Goal: Task Accomplishment & Management: Complete application form

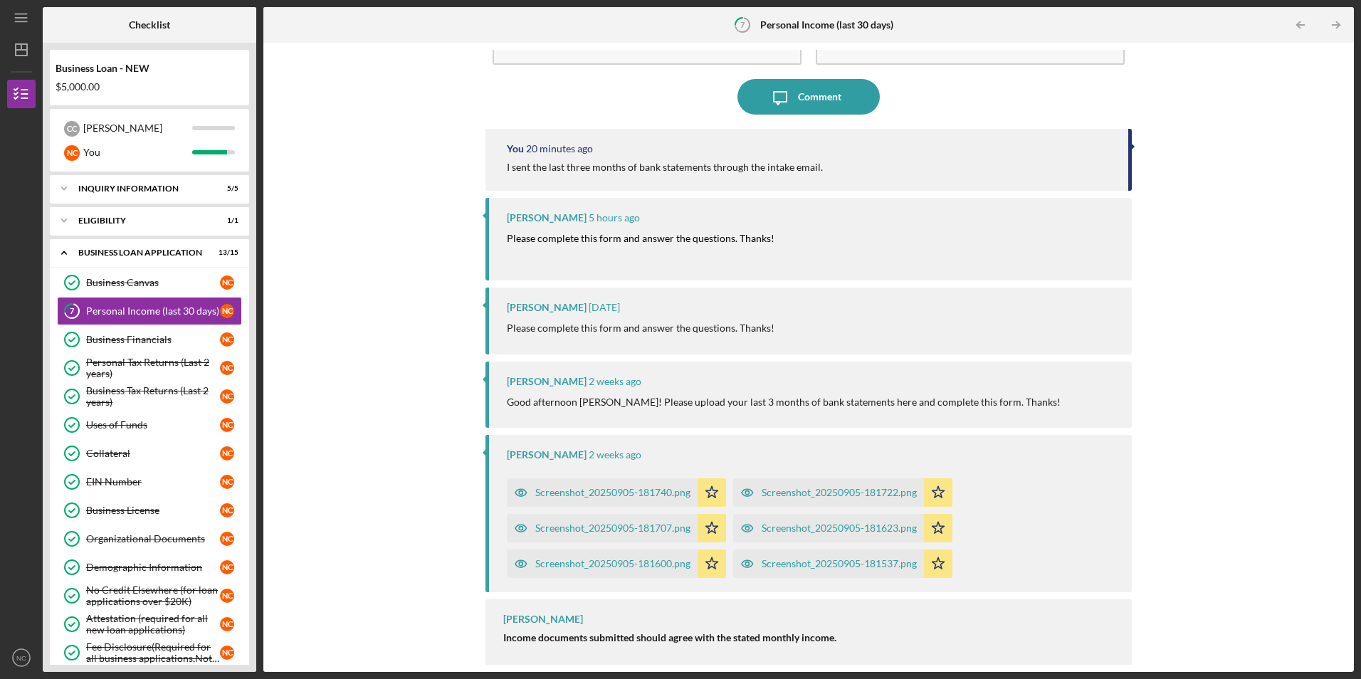
scroll to position [94, 0]
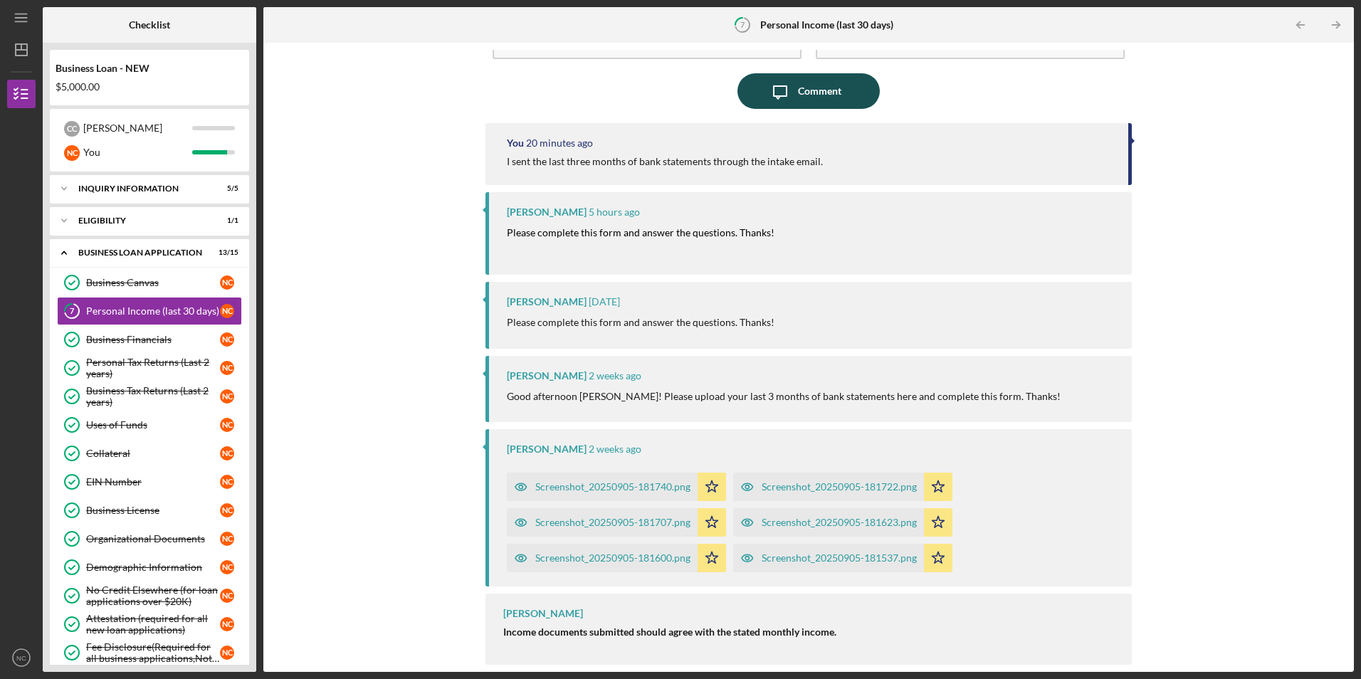
click at [790, 87] on icon "Icon/Message" at bounding box center [781, 91] width 36 height 36
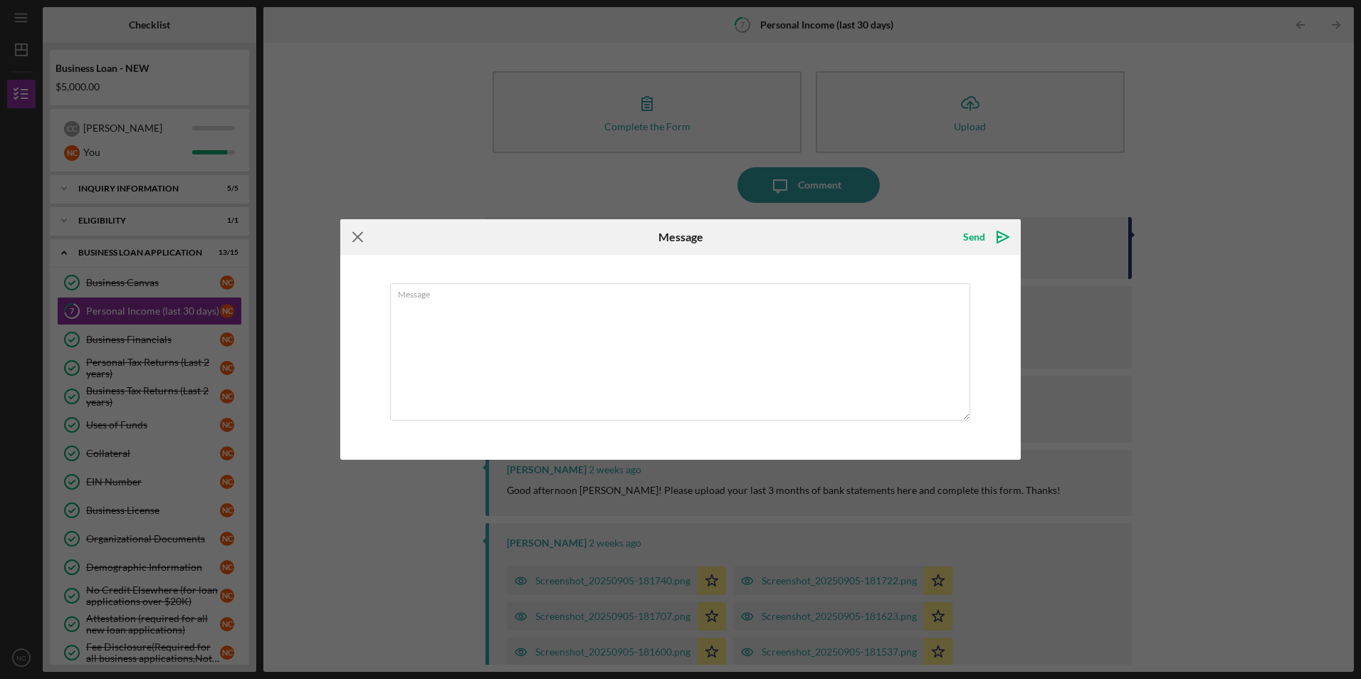
click at [360, 237] on icon "Icon/Menu Close" at bounding box center [358, 237] width 36 height 36
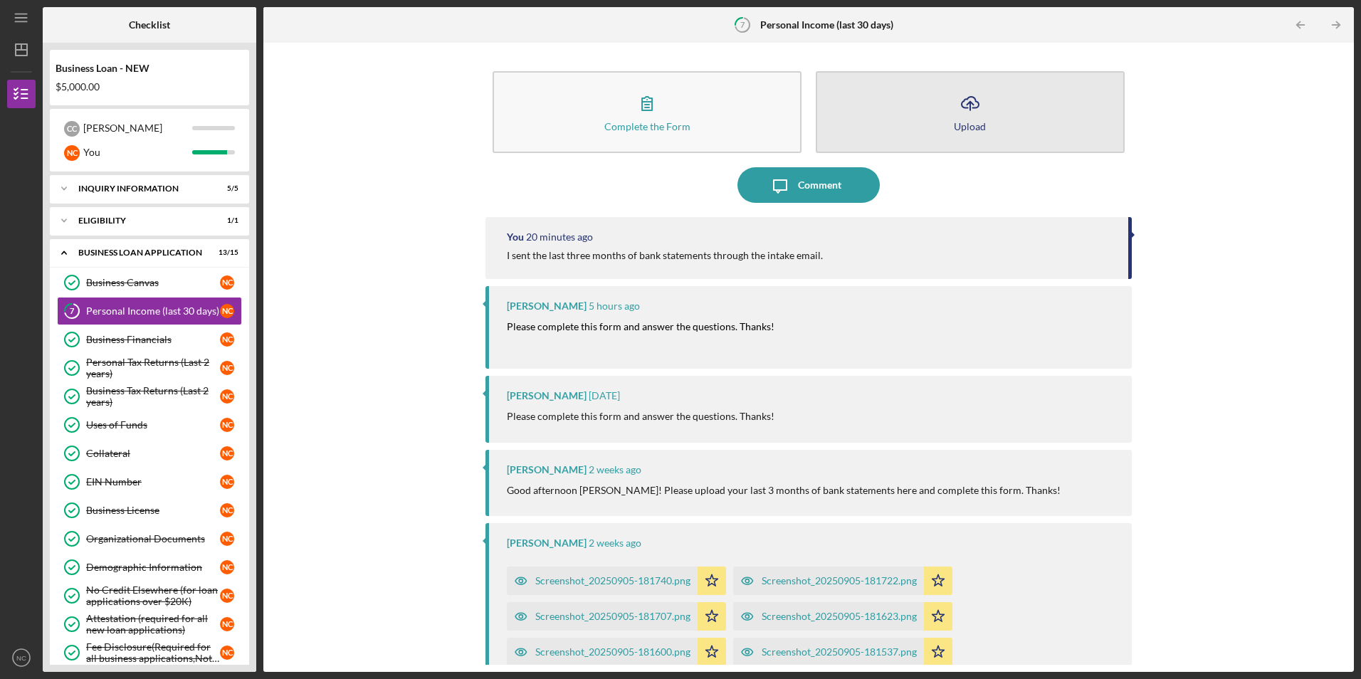
click at [966, 130] on div "Upload" at bounding box center [970, 126] width 32 height 11
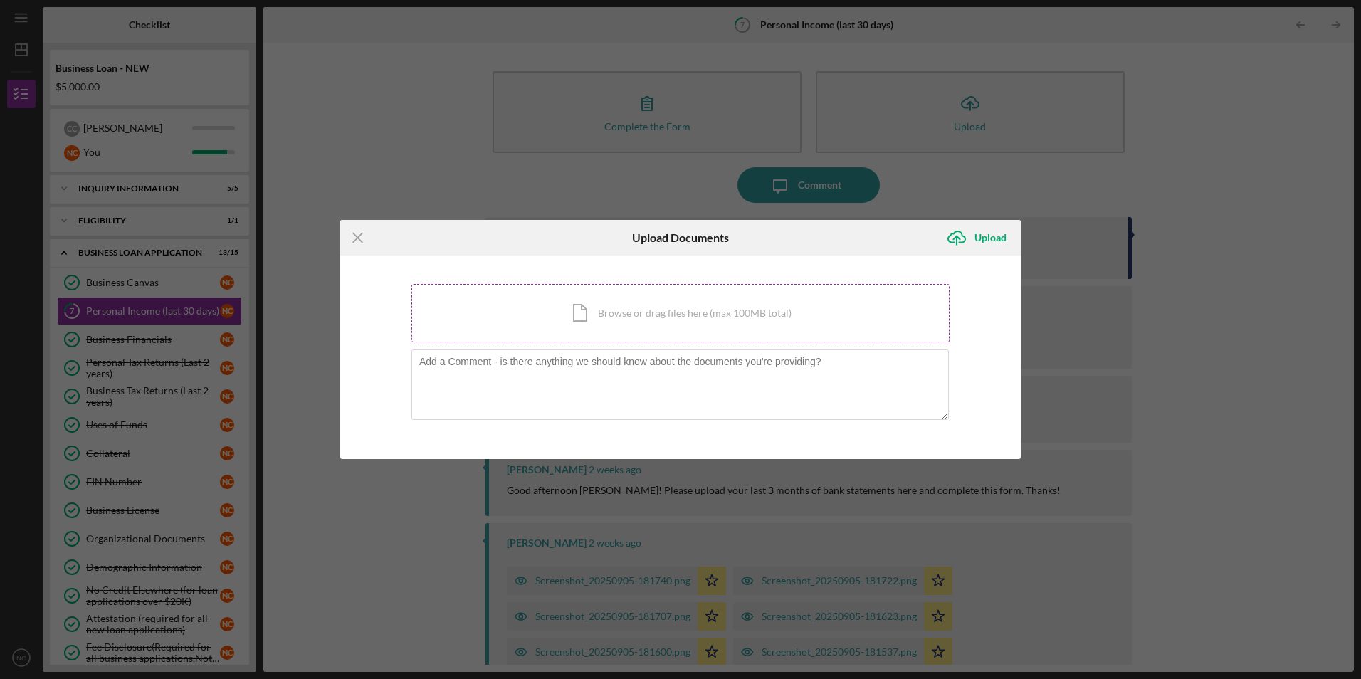
click at [603, 317] on div "Icon/Document Browse or drag files here (max 100MB total) Tap to choose files o…" at bounding box center [681, 313] width 538 height 58
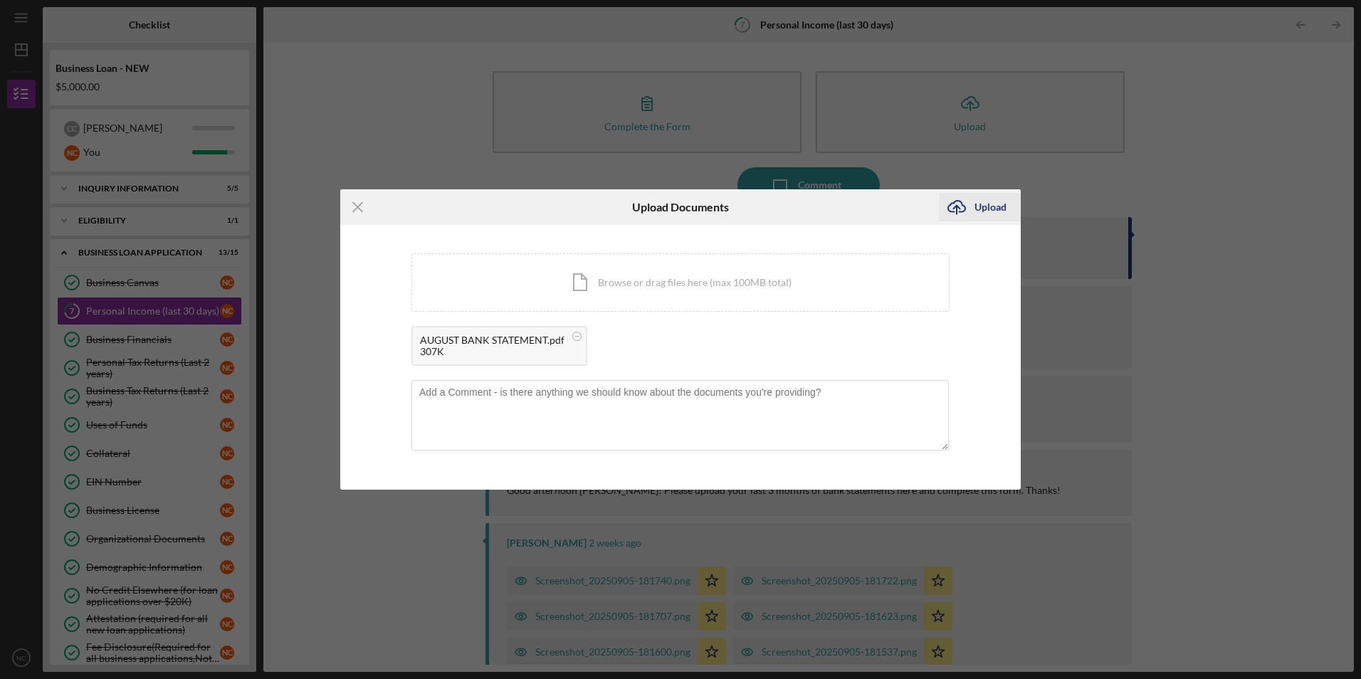
click at [956, 205] on icon "Icon/Upload" at bounding box center [957, 207] width 36 height 36
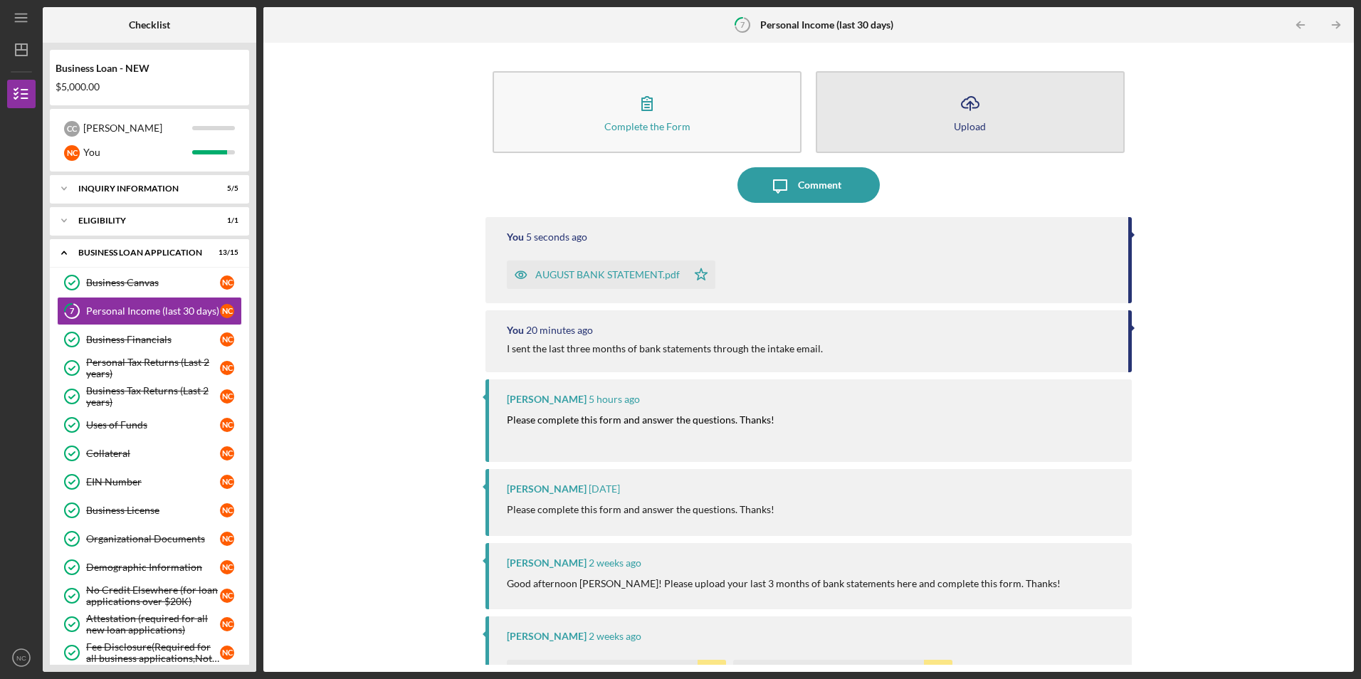
click at [961, 122] on div "Upload" at bounding box center [970, 126] width 32 height 11
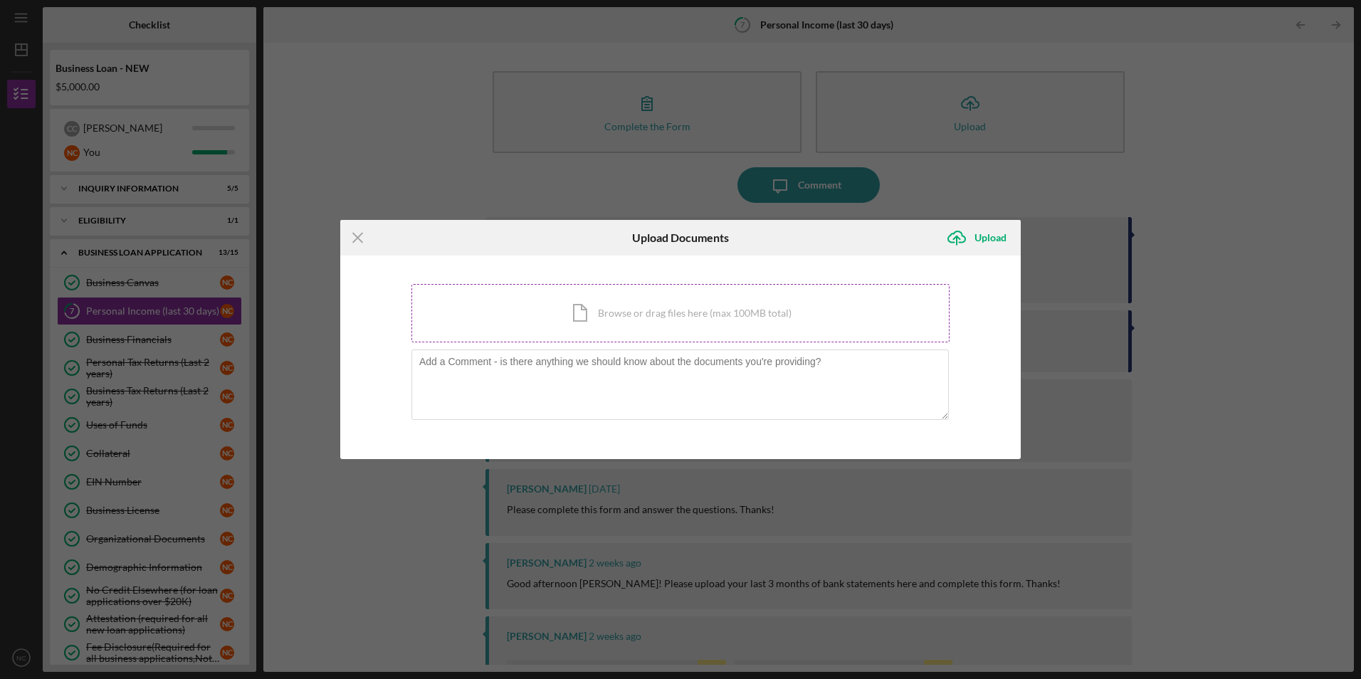
click at [587, 315] on div "Icon/Document Browse or drag files here (max 100MB total) Tap to choose files o…" at bounding box center [681, 313] width 538 height 58
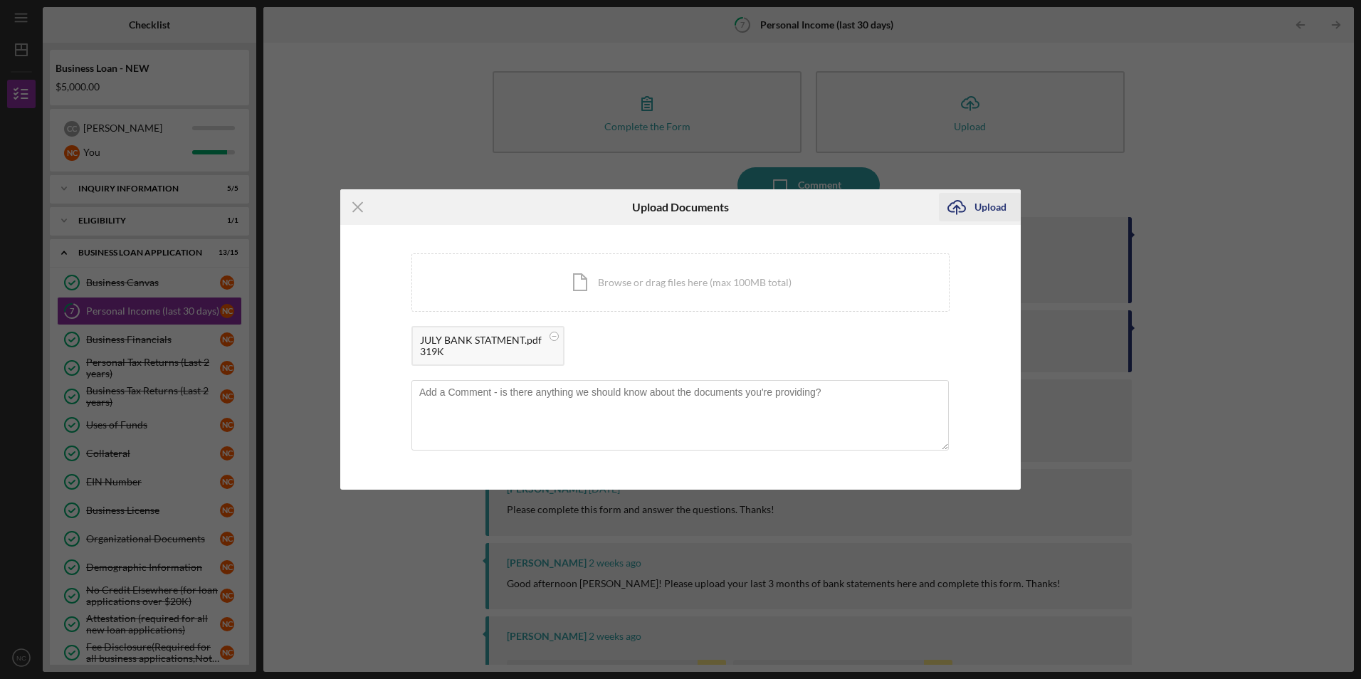
click at [985, 211] on div "Upload" at bounding box center [991, 207] width 32 height 28
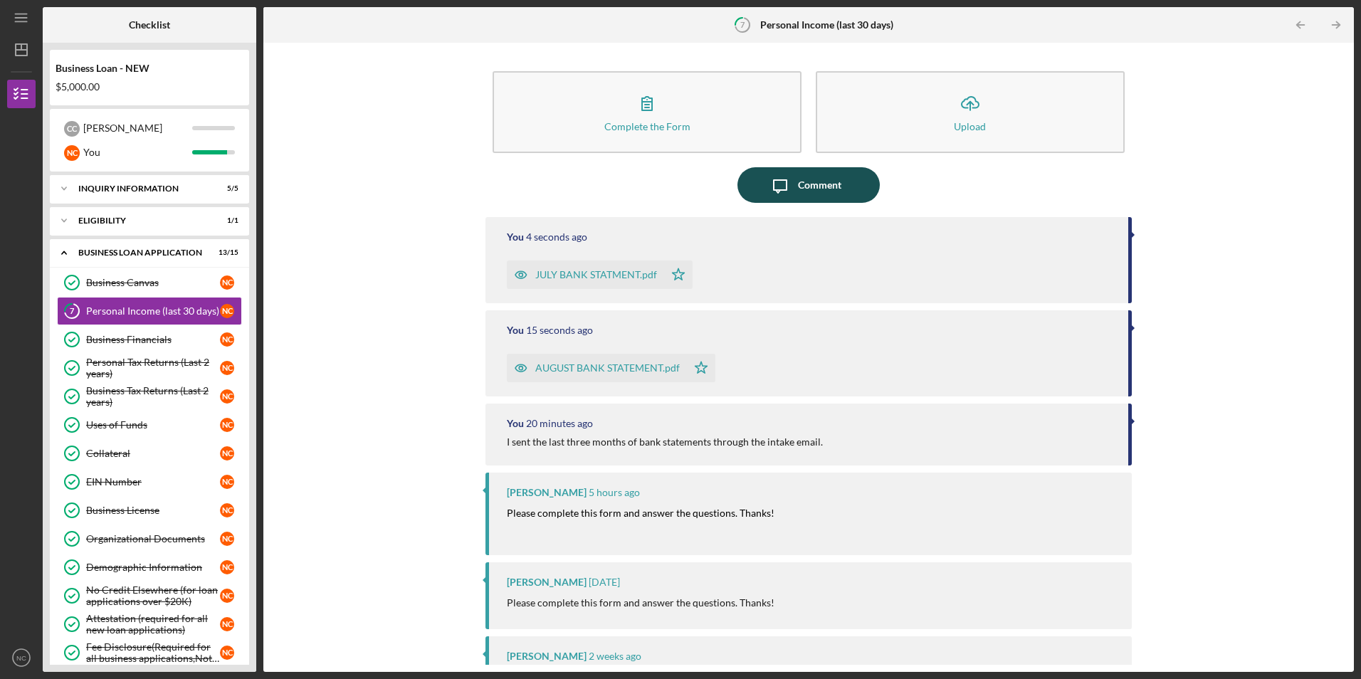
click at [785, 183] on icon "Icon/Message" at bounding box center [781, 185] width 36 height 36
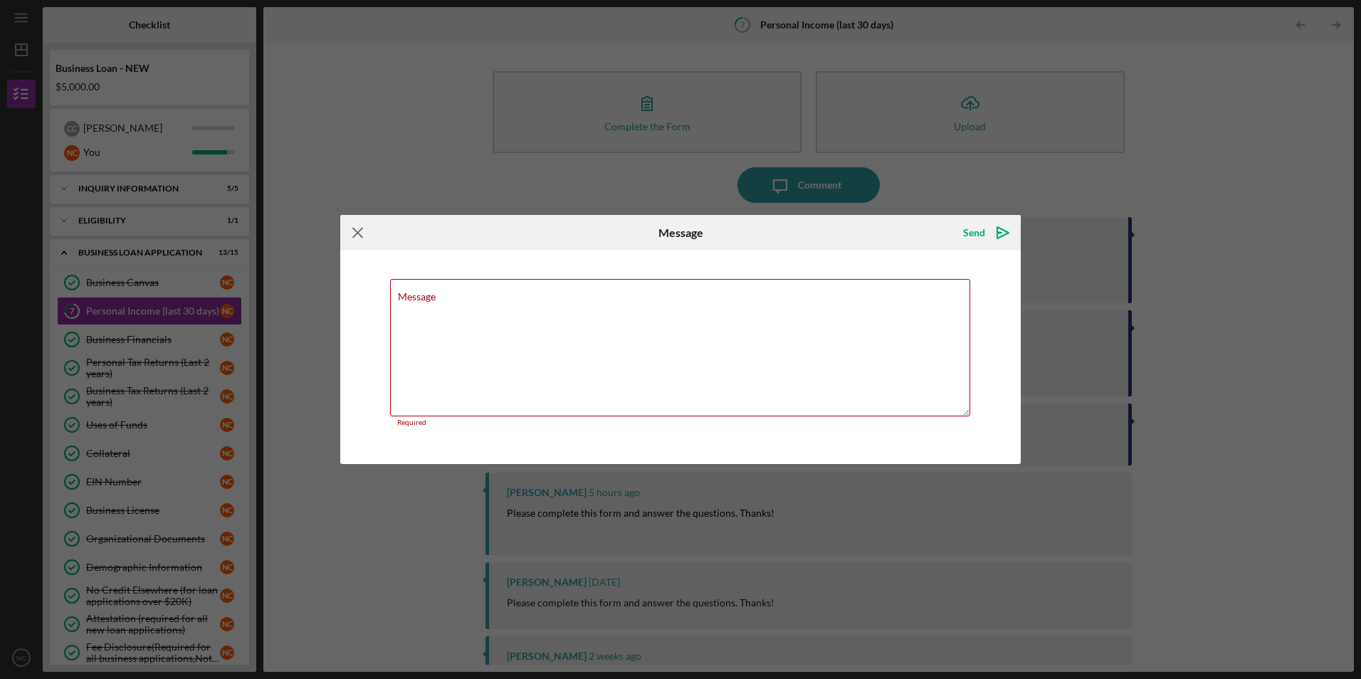
click at [358, 230] on icon "Icon/Menu Close" at bounding box center [358, 233] width 36 height 36
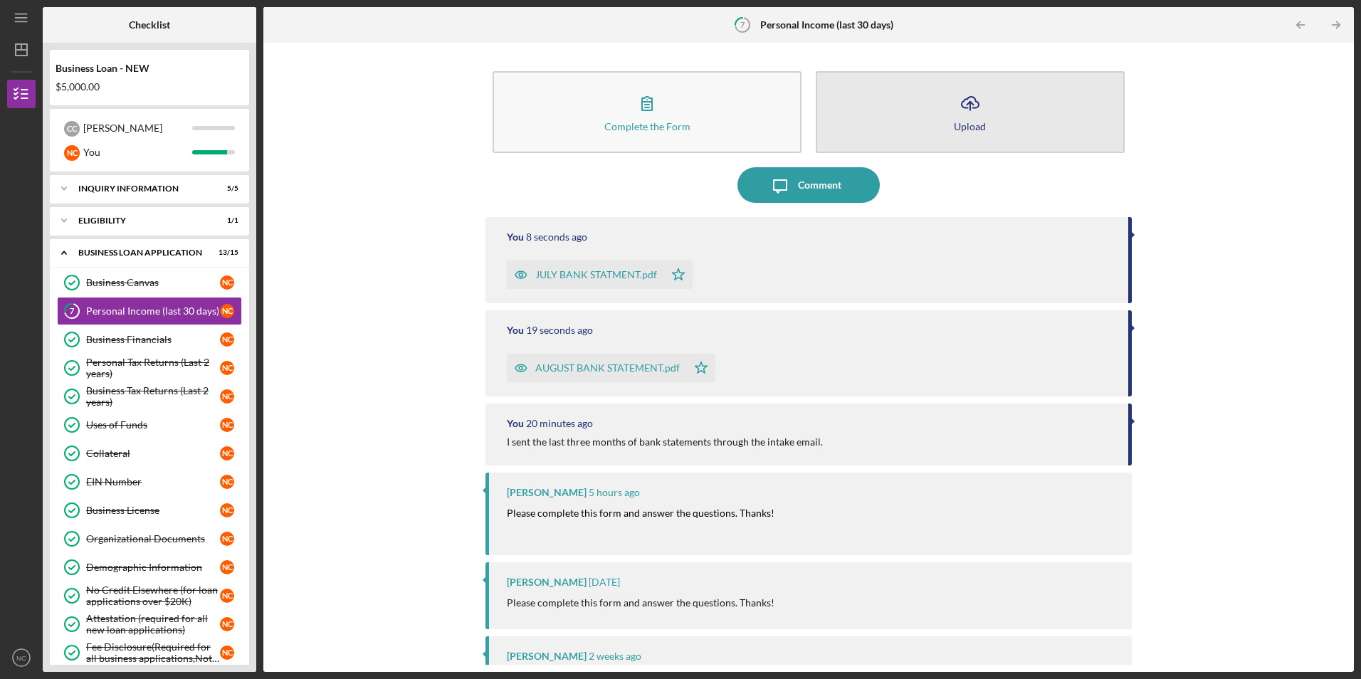
click at [948, 121] on button "Icon/Upload Upload" at bounding box center [970, 112] width 309 height 82
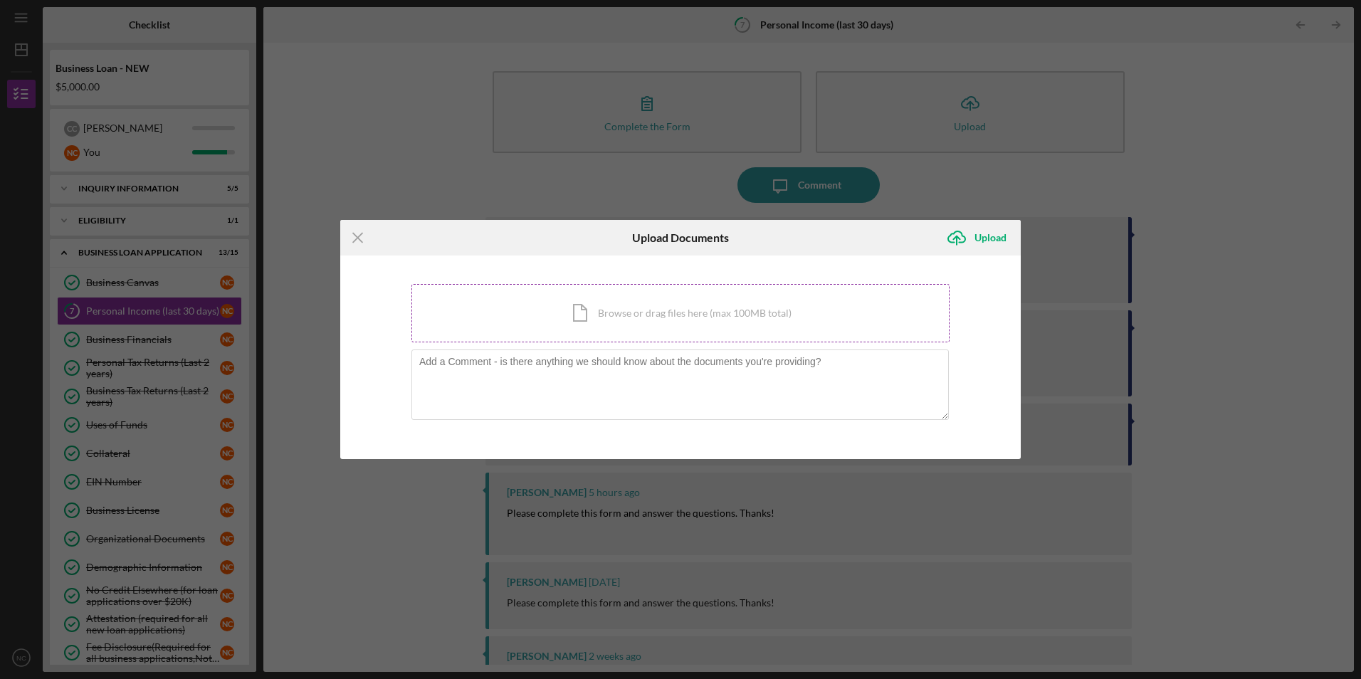
click at [610, 315] on div "Icon/Document Browse or drag files here (max 100MB total) Tap to choose files o…" at bounding box center [681, 313] width 538 height 58
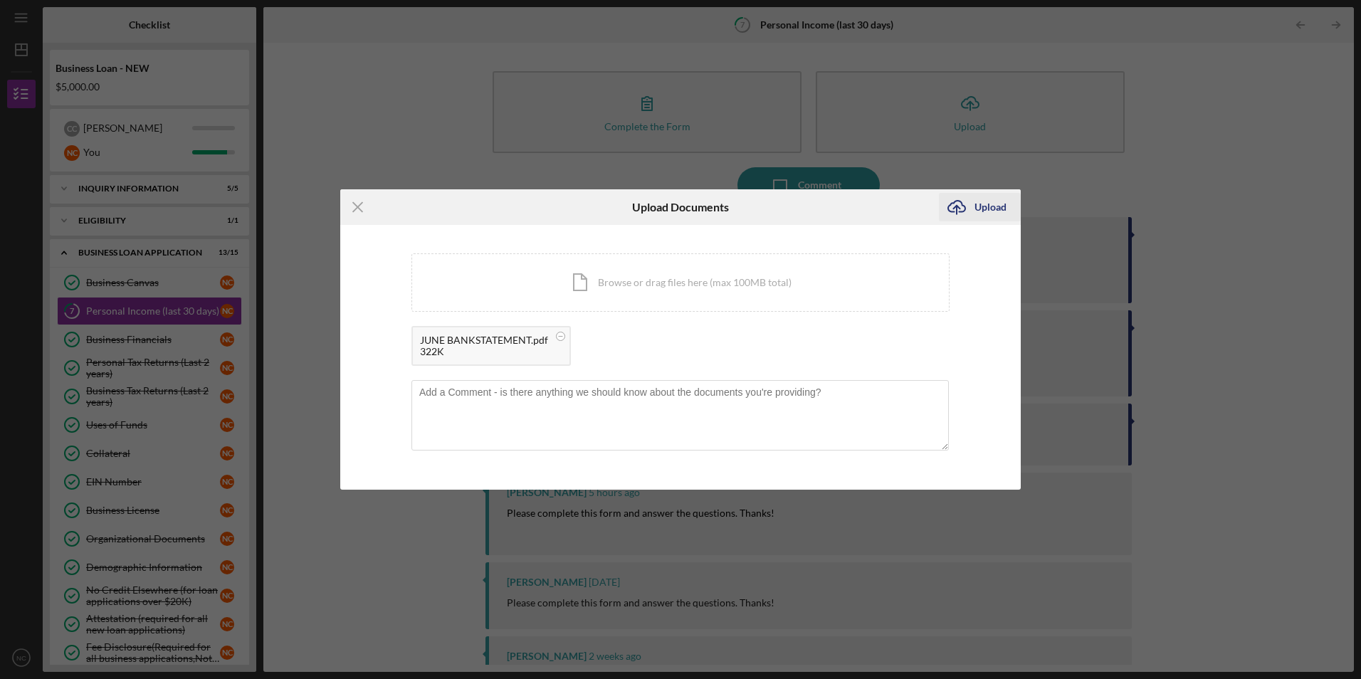
click at [969, 200] on icon "Icon/Upload" at bounding box center [957, 207] width 36 height 36
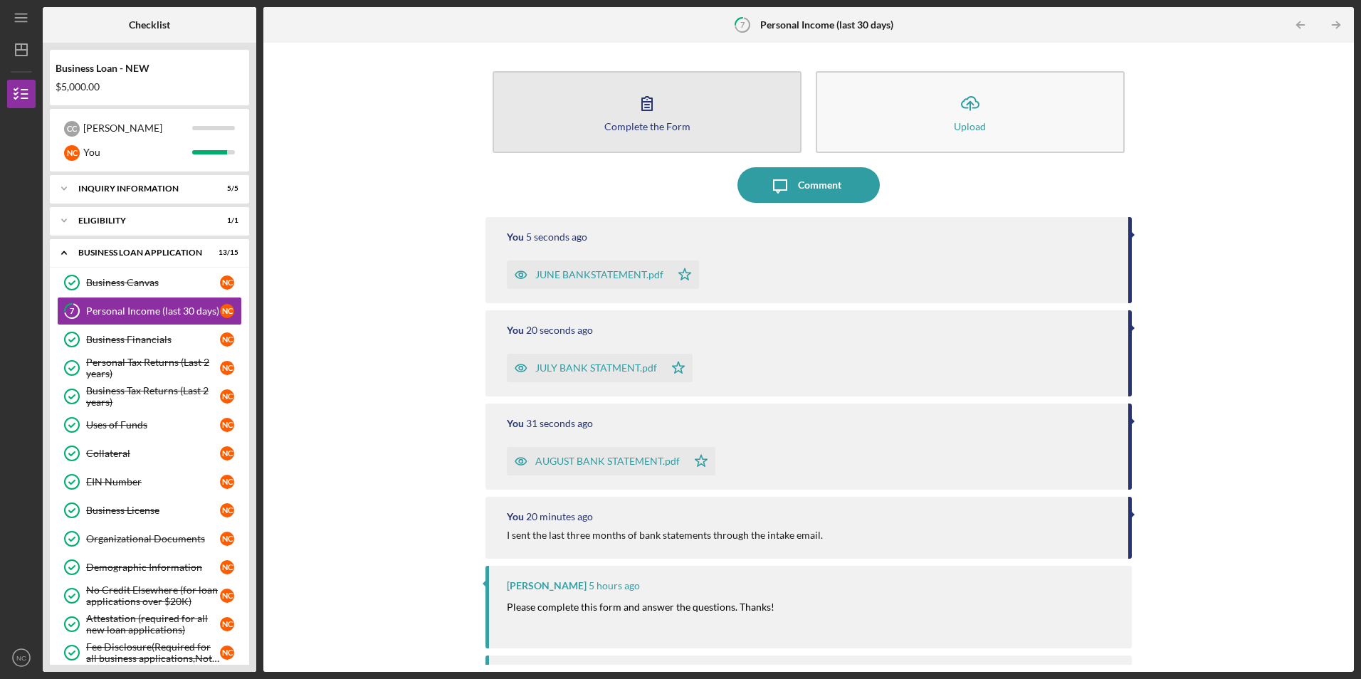
click at [633, 127] on div "Complete the Form" at bounding box center [648, 126] width 86 height 11
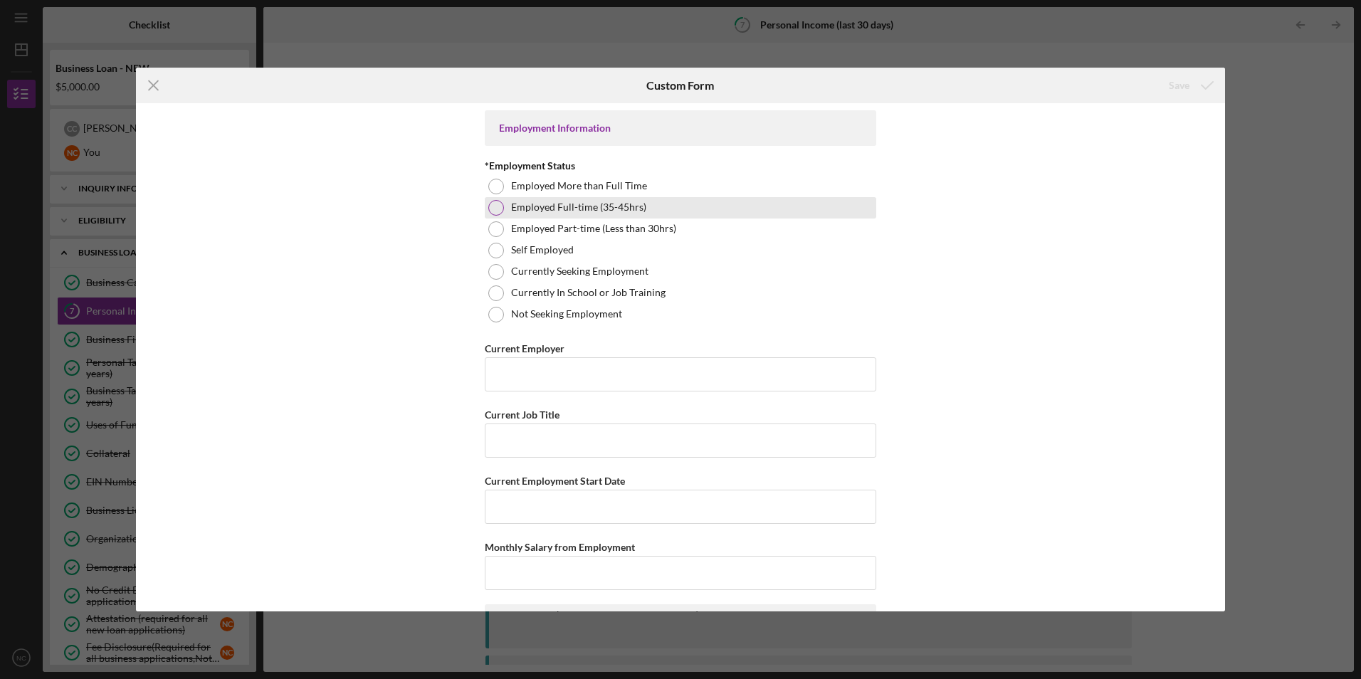
click at [496, 211] on div at bounding box center [496, 208] width 16 height 16
click at [541, 366] on input "Current Employer" at bounding box center [681, 374] width 392 height 34
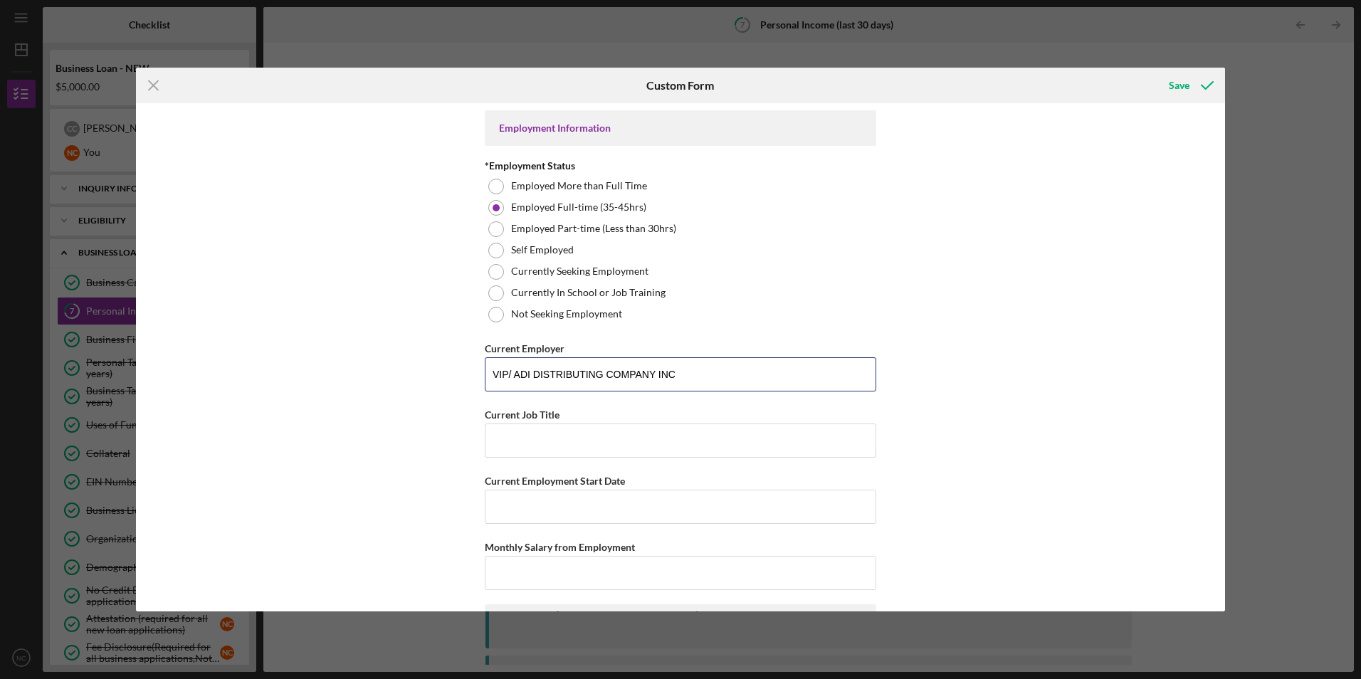
type input "VIP/ ADI DISTRIBUTING COMPANY INC"
click at [518, 447] on input "Current Job Title" at bounding box center [681, 441] width 392 height 34
type input "WAREHOUSE WORKER"
click at [568, 510] on input "Current Employment Start Date" at bounding box center [681, 507] width 392 height 34
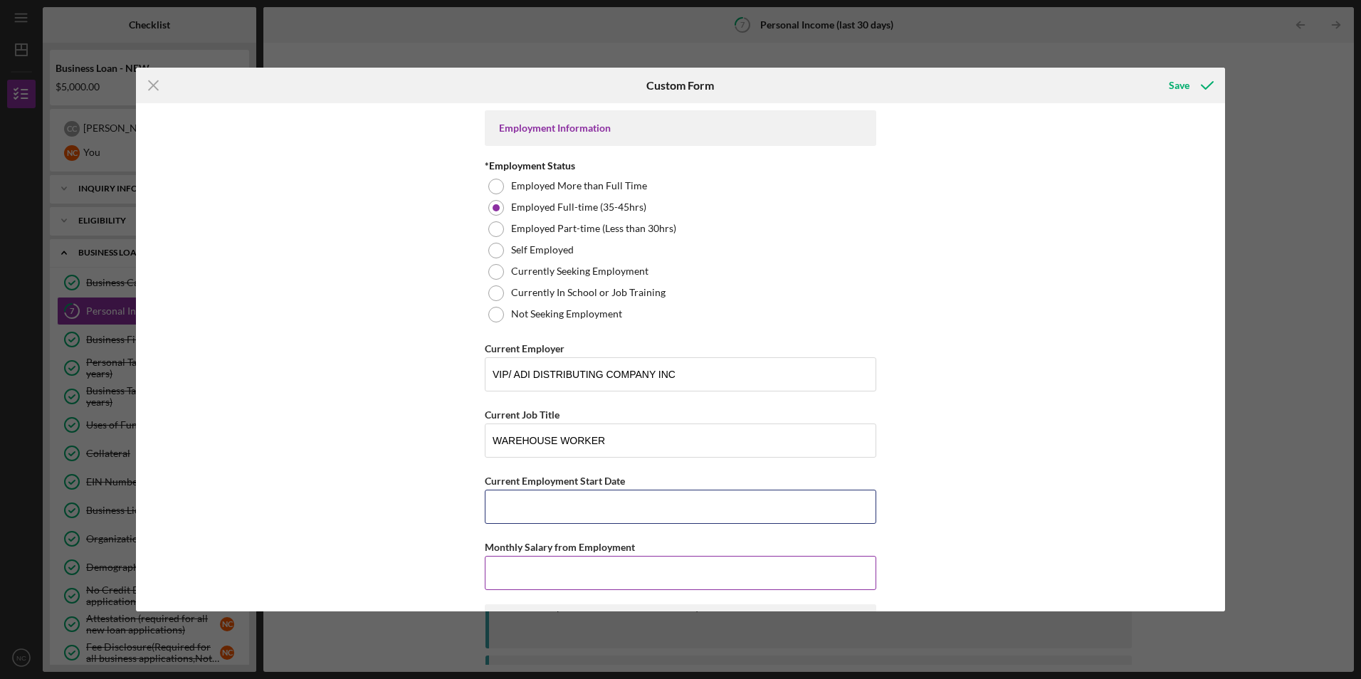
scroll to position [285, 0]
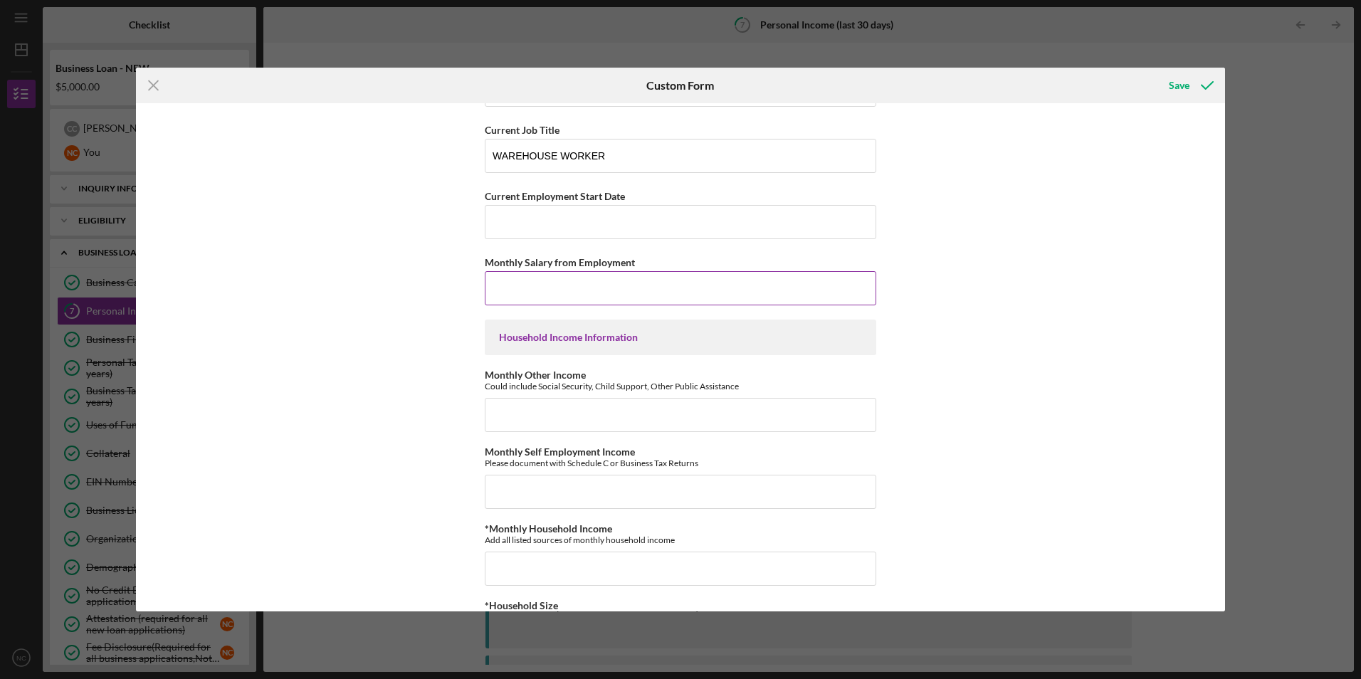
click at [525, 285] on input "Monthly Salary from Employment" at bounding box center [681, 288] width 392 height 34
click at [526, 234] on input "Current Employment Start Date" at bounding box center [681, 222] width 392 height 34
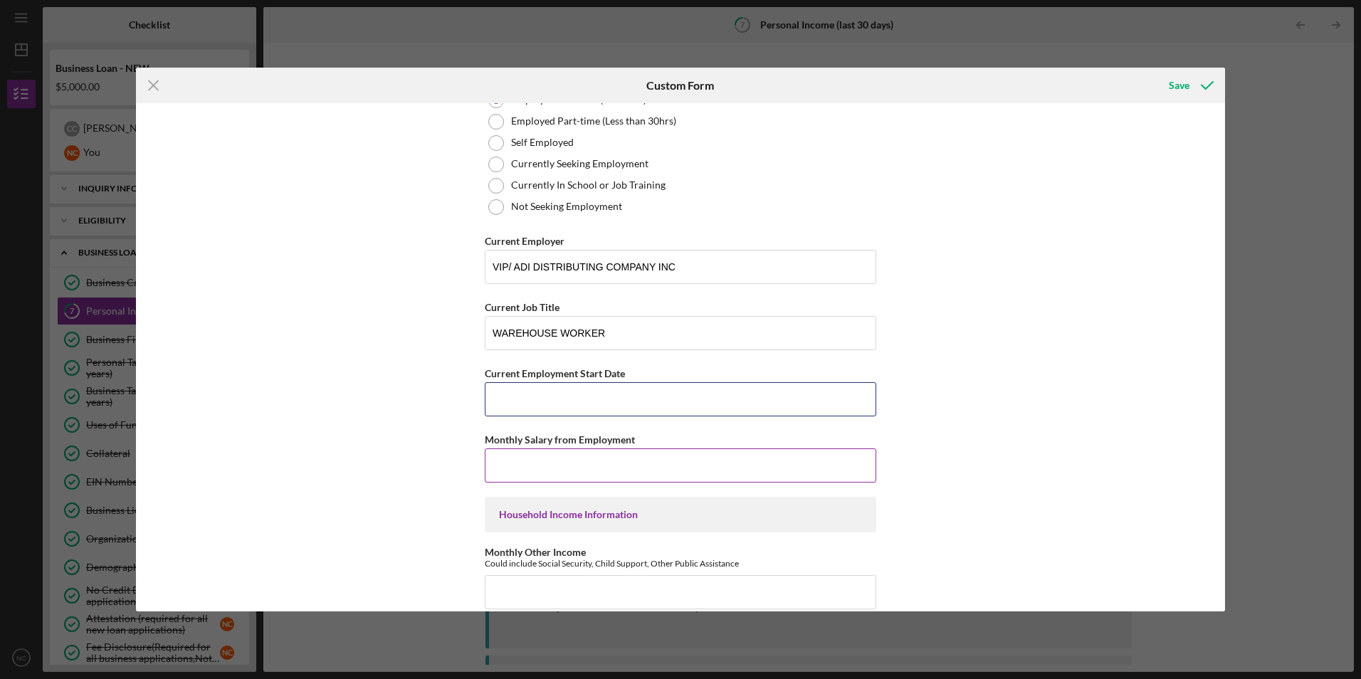
scroll to position [53, 0]
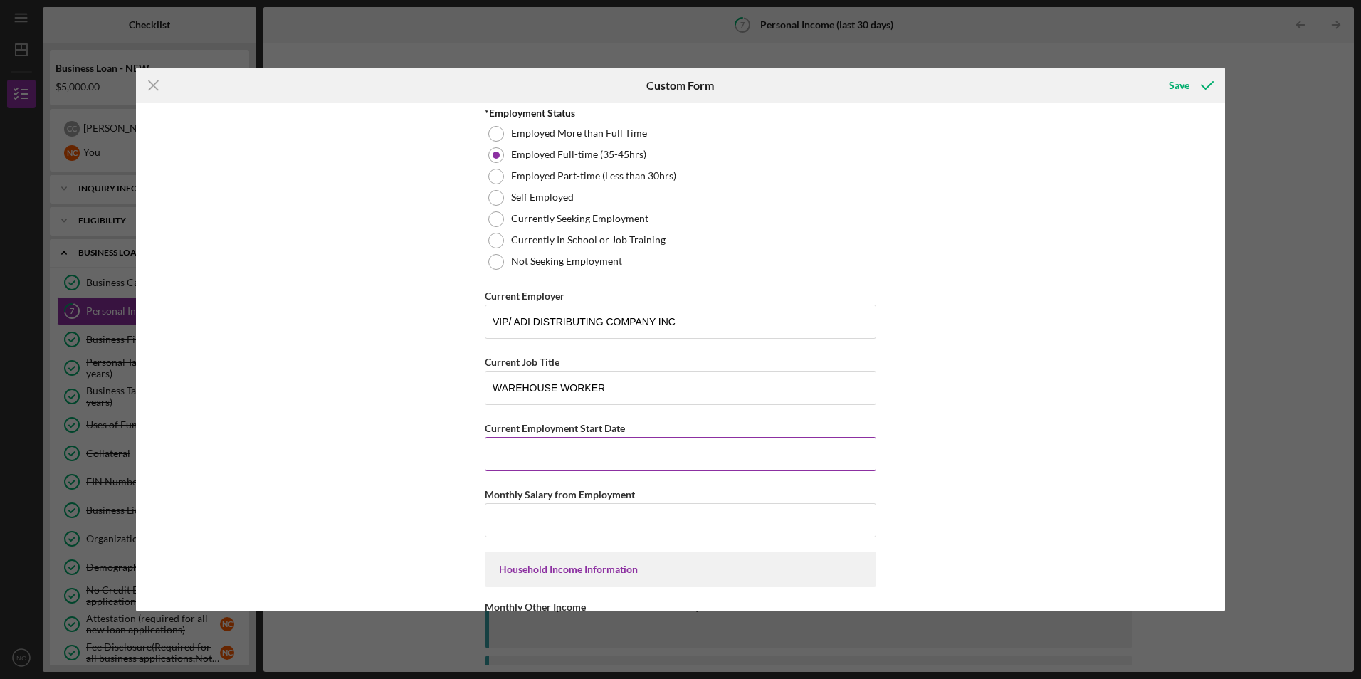
click at [521, 464] on input "Current Employment Start Date" at bounding box center [681, 454] width 392 height 34
type input "[DATE]"
click at [532, 533] on input "Monthly Salary from Employment" at bounding box center [681, 520] width 392 height 34
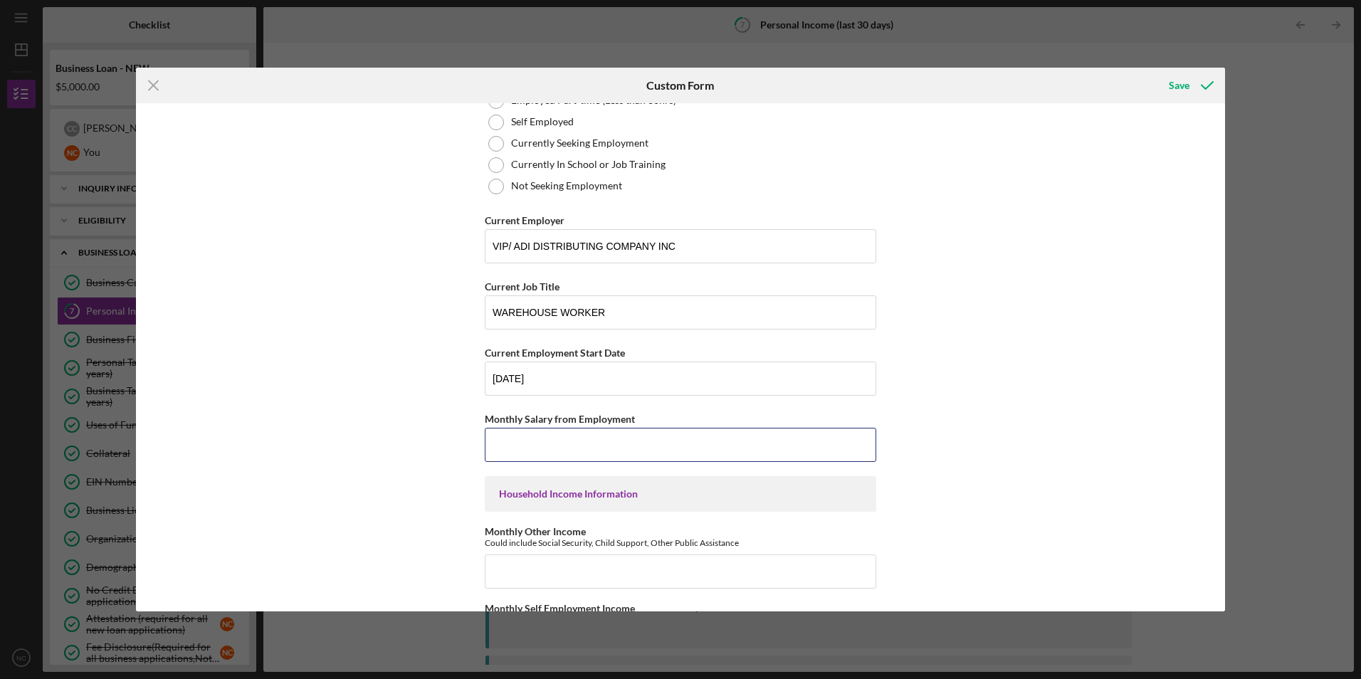
scroll to position [195, 0]
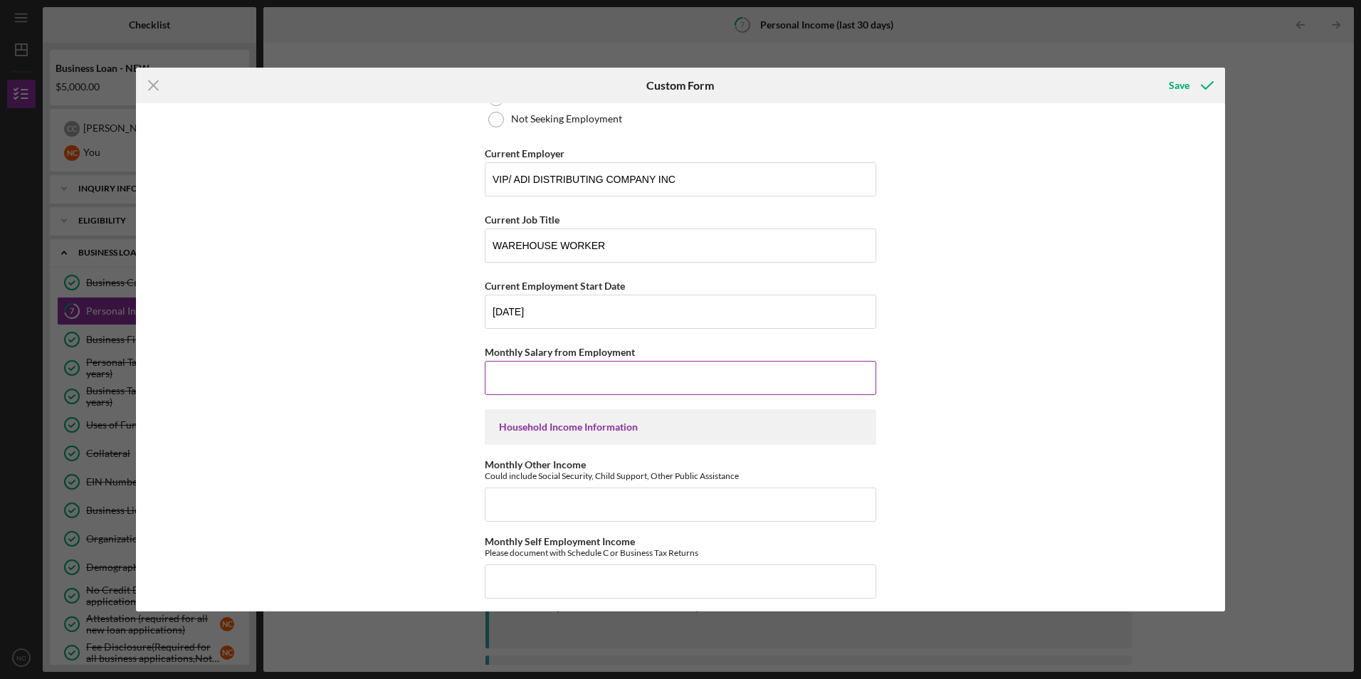
click at [520, 376] on input "Monthly Salary from Employment" at bounding box center [681, 378] width 392 height 34
click at [659, 516] on input "Monthly Other Income" at bounding box center [681, 505] width 392 height 34
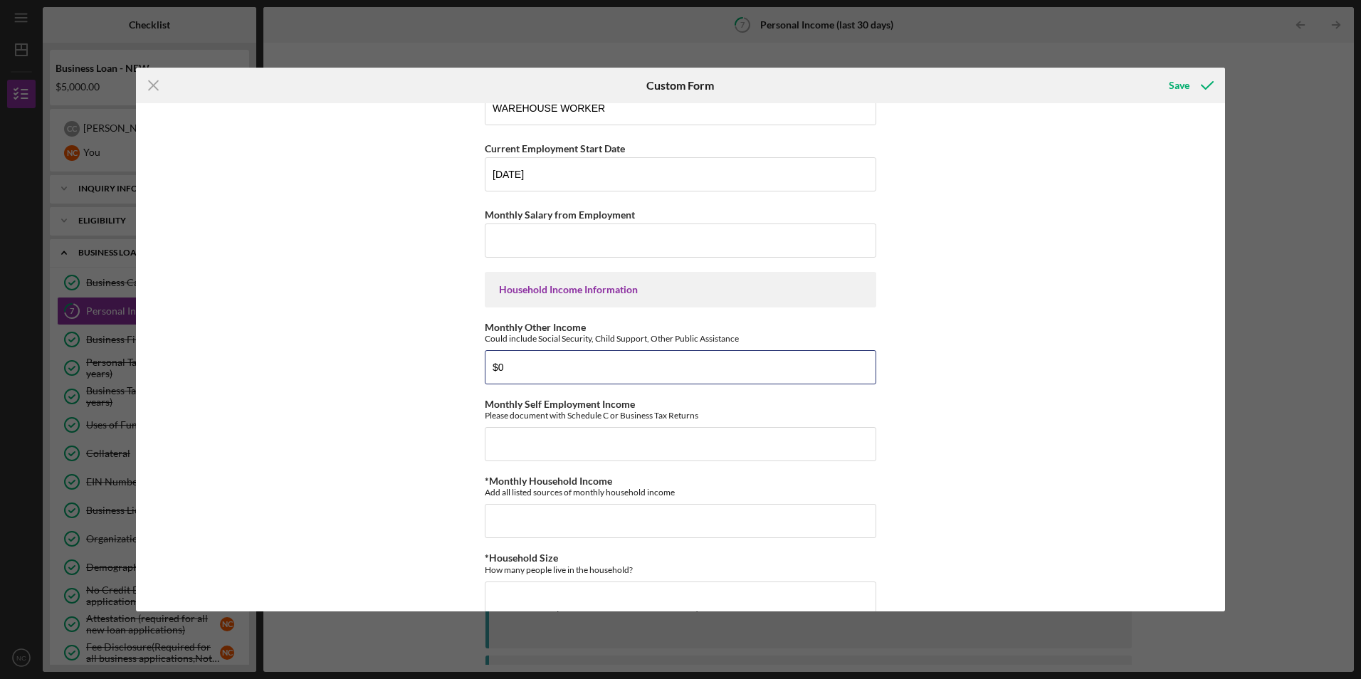
scroll to position [338, 0]
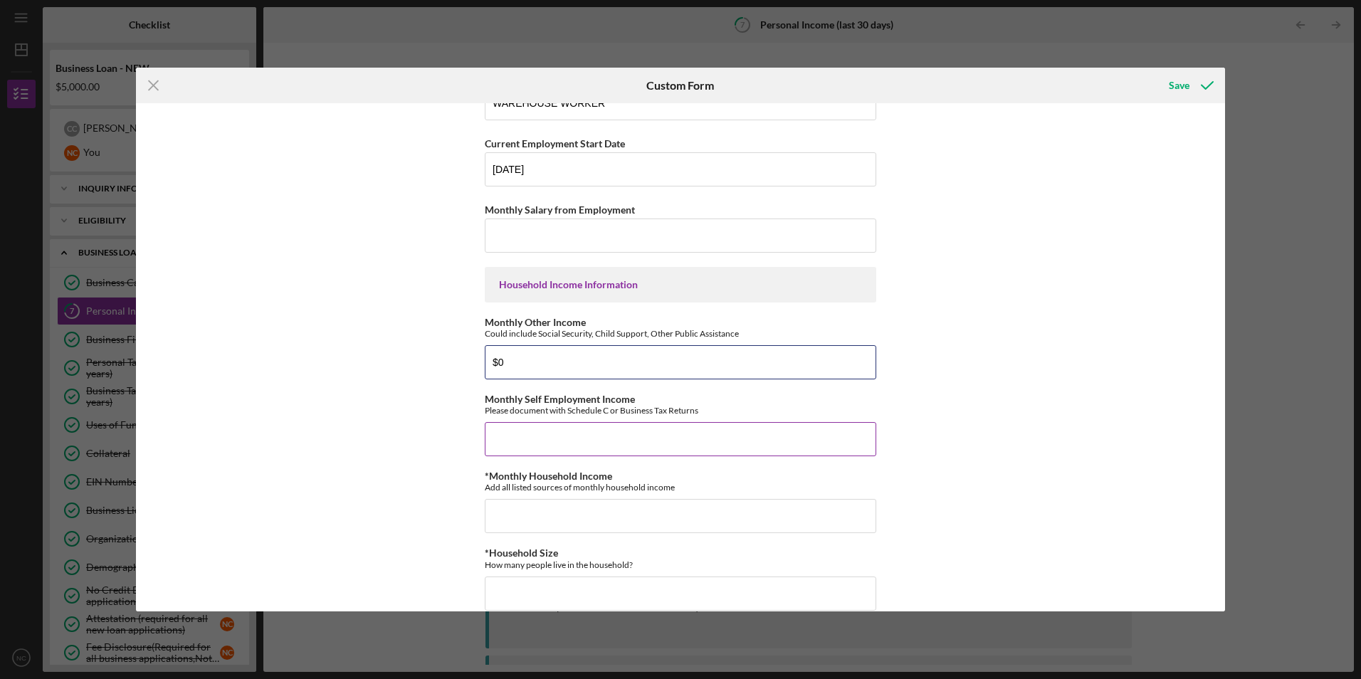
type input "$0"
click at [553, 436] on input "Monthly Self Employment Income" at bounding box center [681, 439] width 392 height 34
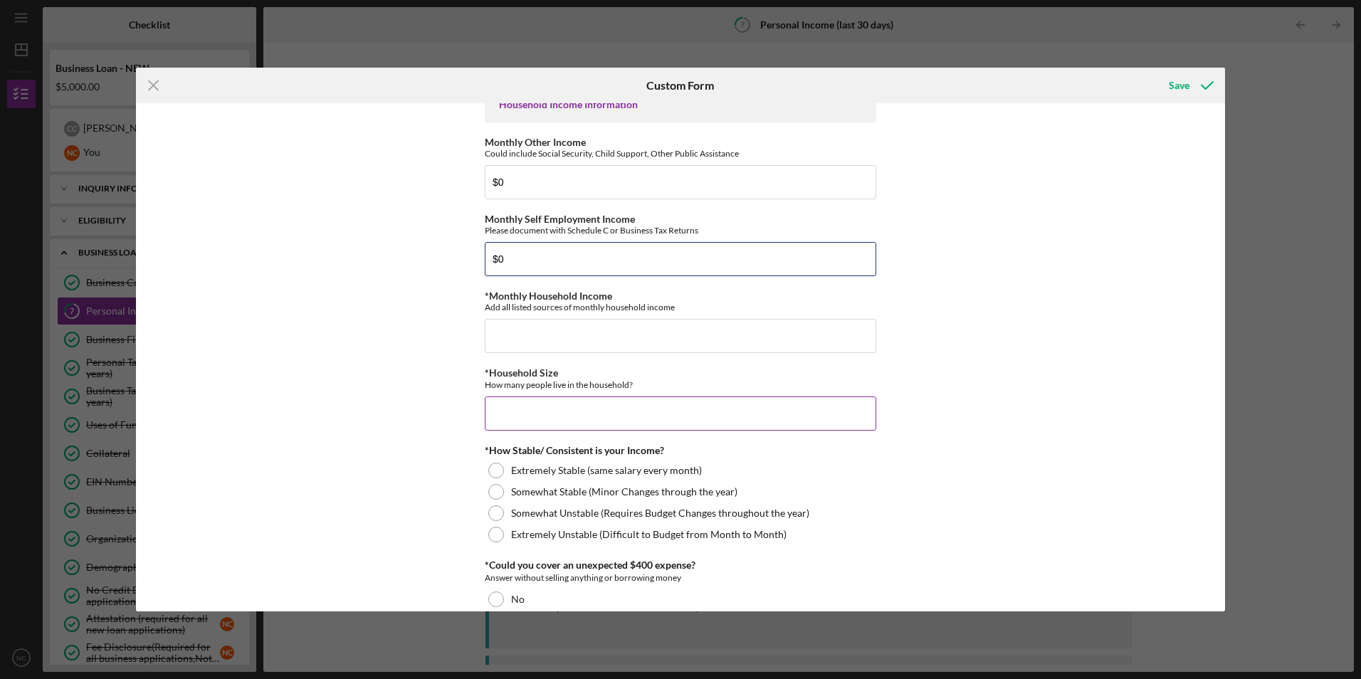
scroll to position [551, 0]
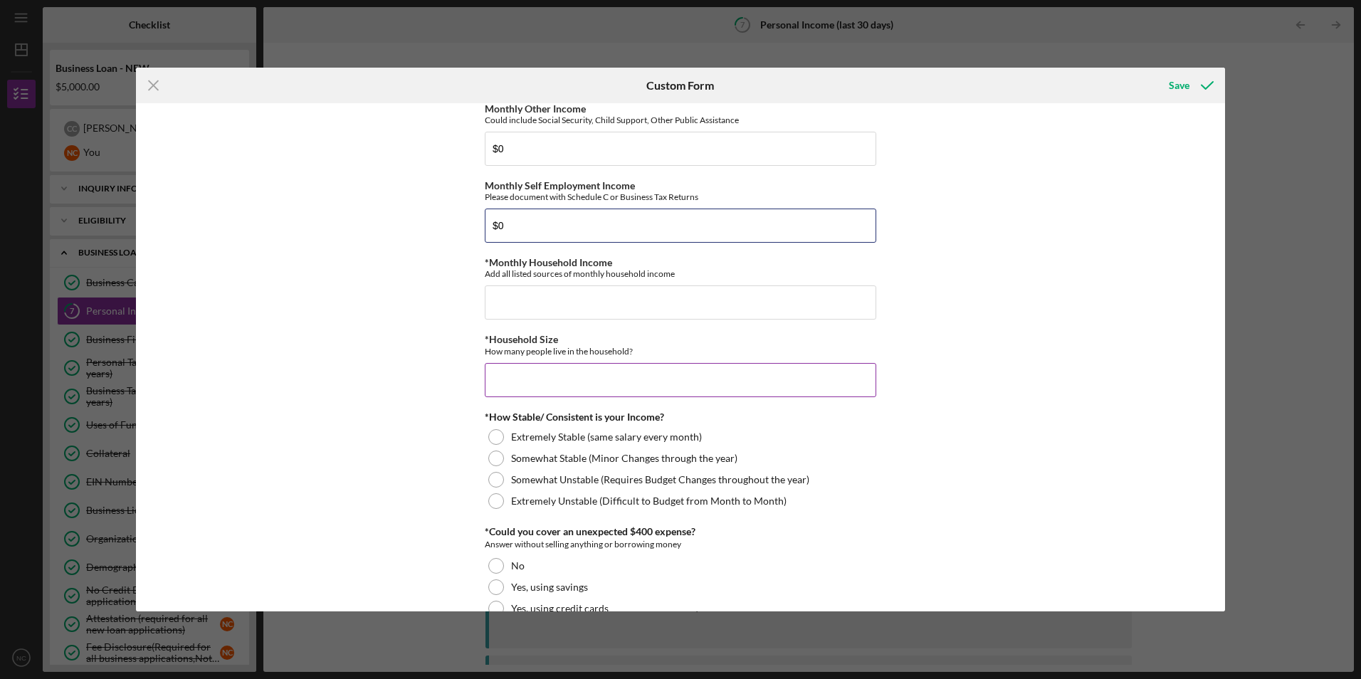
type input "$0"
click at [519, 370] on input "*Household Size" at bounding box center [681, 380] width 392 height 34
type input "2"
click at [491, 429] on div at bounding box center [496, 437] width 16 height 16
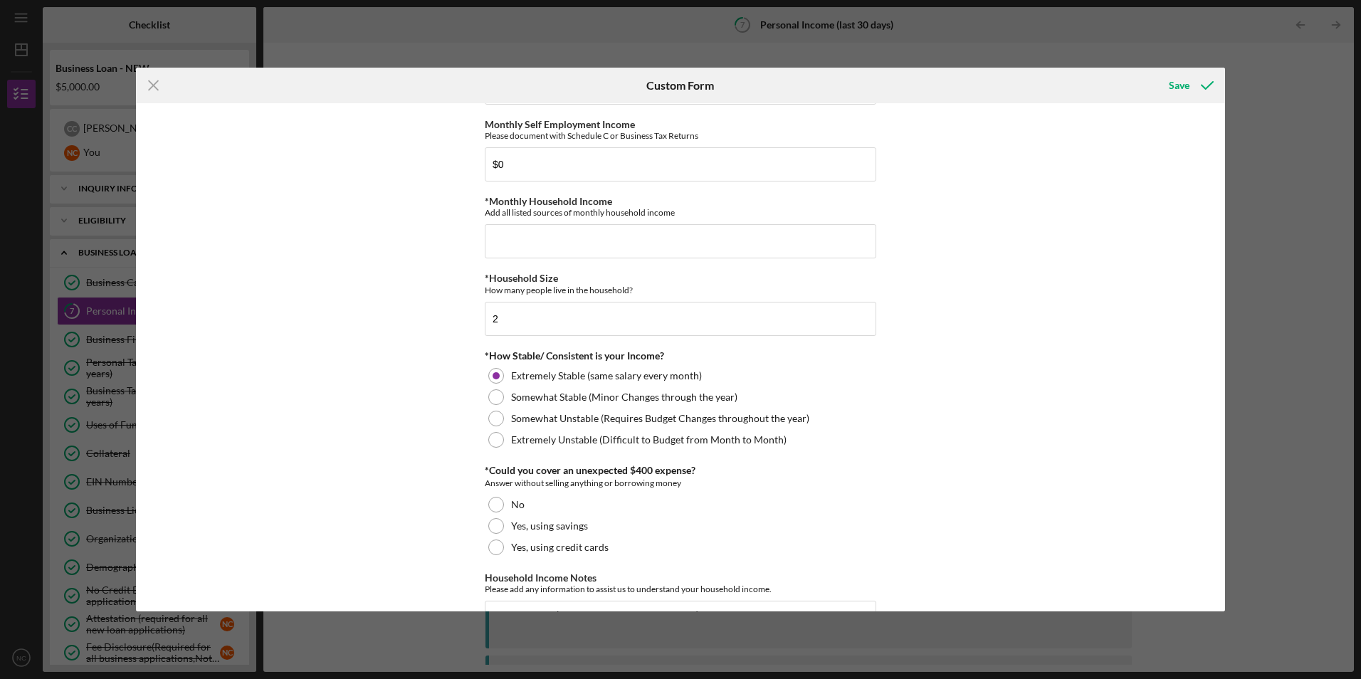
scroll to position [694, 0]
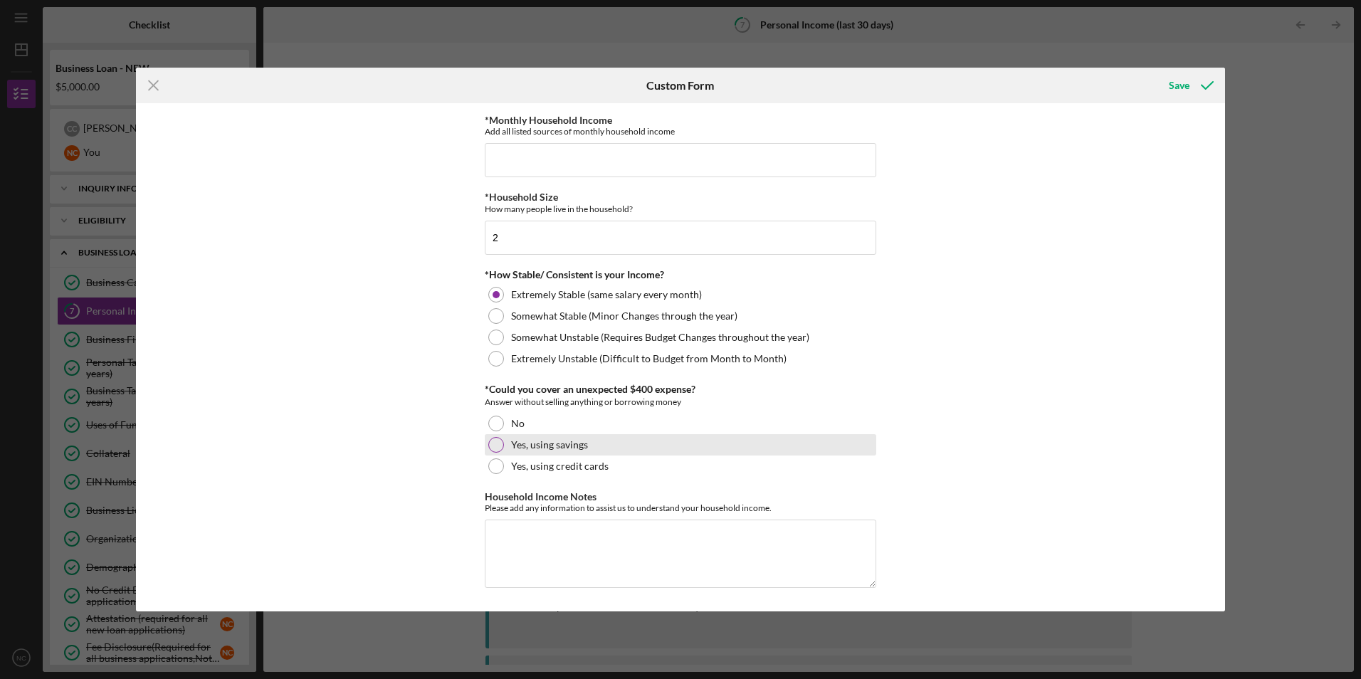
click at [488, 440] on div at bounding box center [496, 445] width 16 height 16
click at [658, 528] on textarea "Household Income Notes" at bounding box center [681, 554] width 392 height 68
click at [673, 533] on textarea "Household Income Notes" at bounding box center [681, 554] width 392 height 68
click at [640, 543] on textarea "Household Income Notes" at bounding box center [681, 554] width 392 height 68
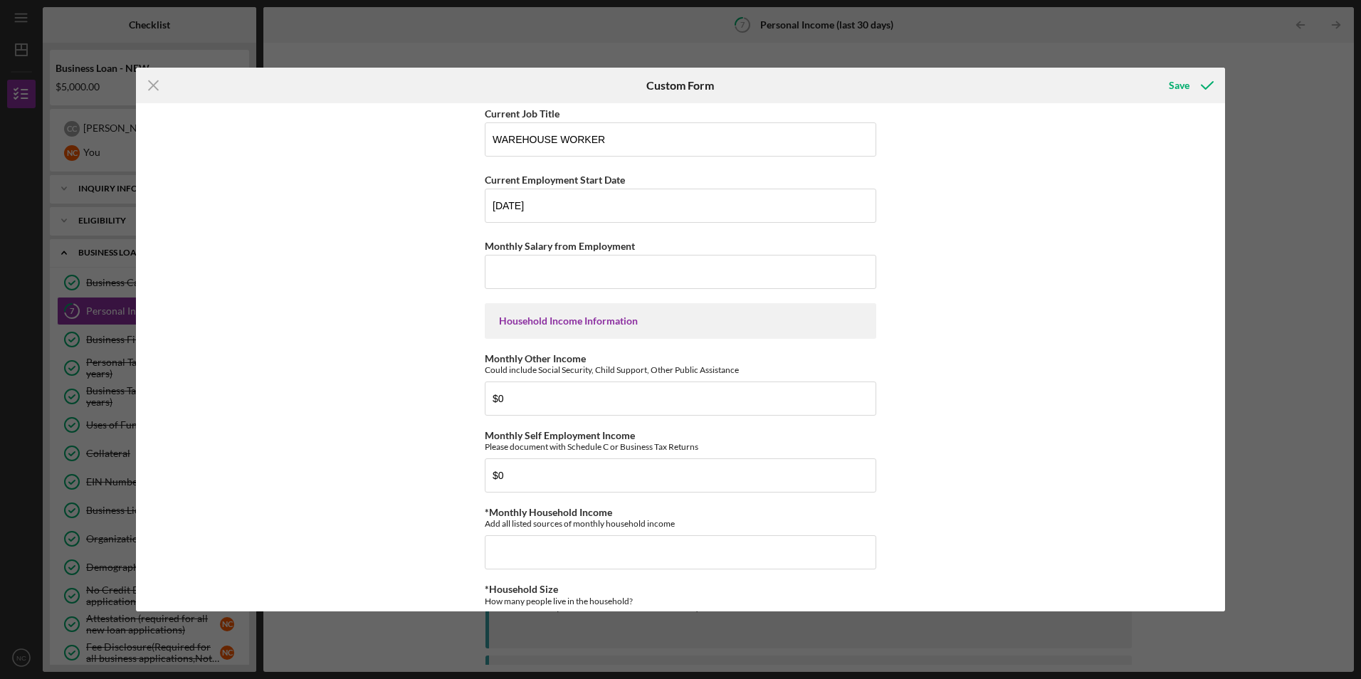
scroll to position [266, 0]
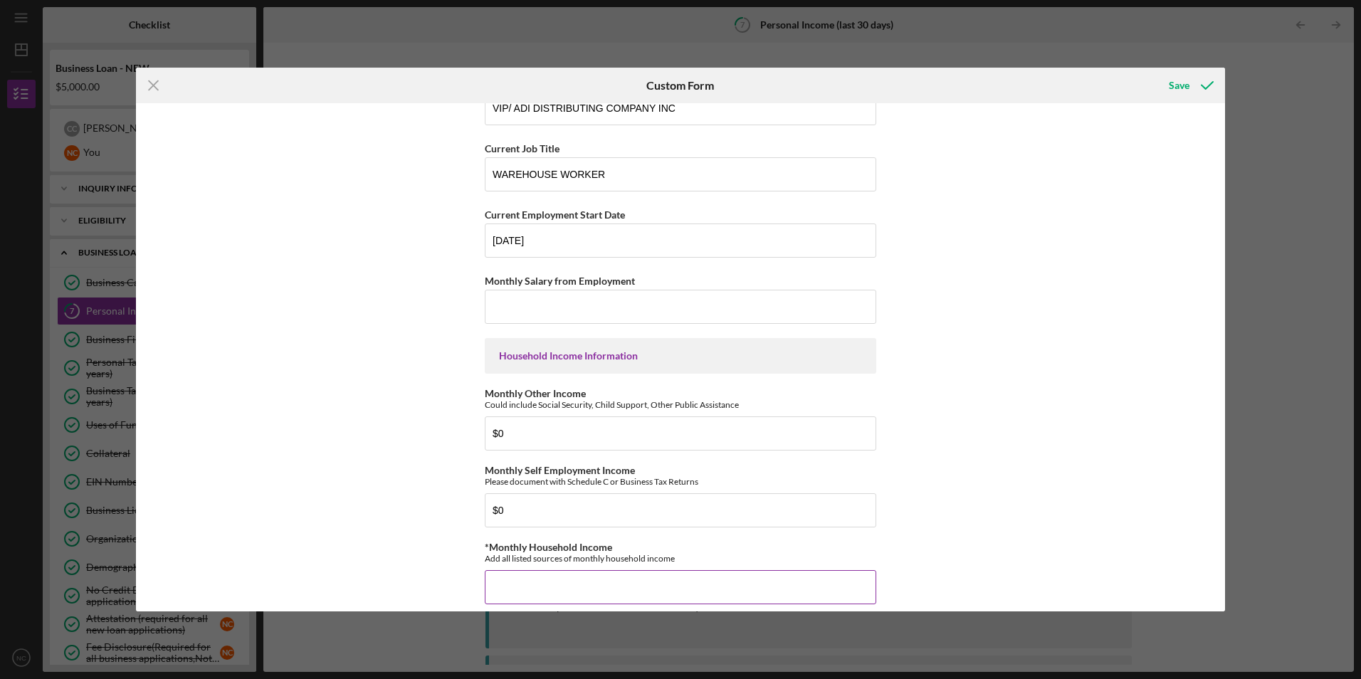
type textarea "There are two incomes in the household. My wife [PERSON_NAME] and mine [PERSON_…"
click at [538, 588] on input "*Monthly Household Income" at bounding box center [681, 587] width 392 height 34
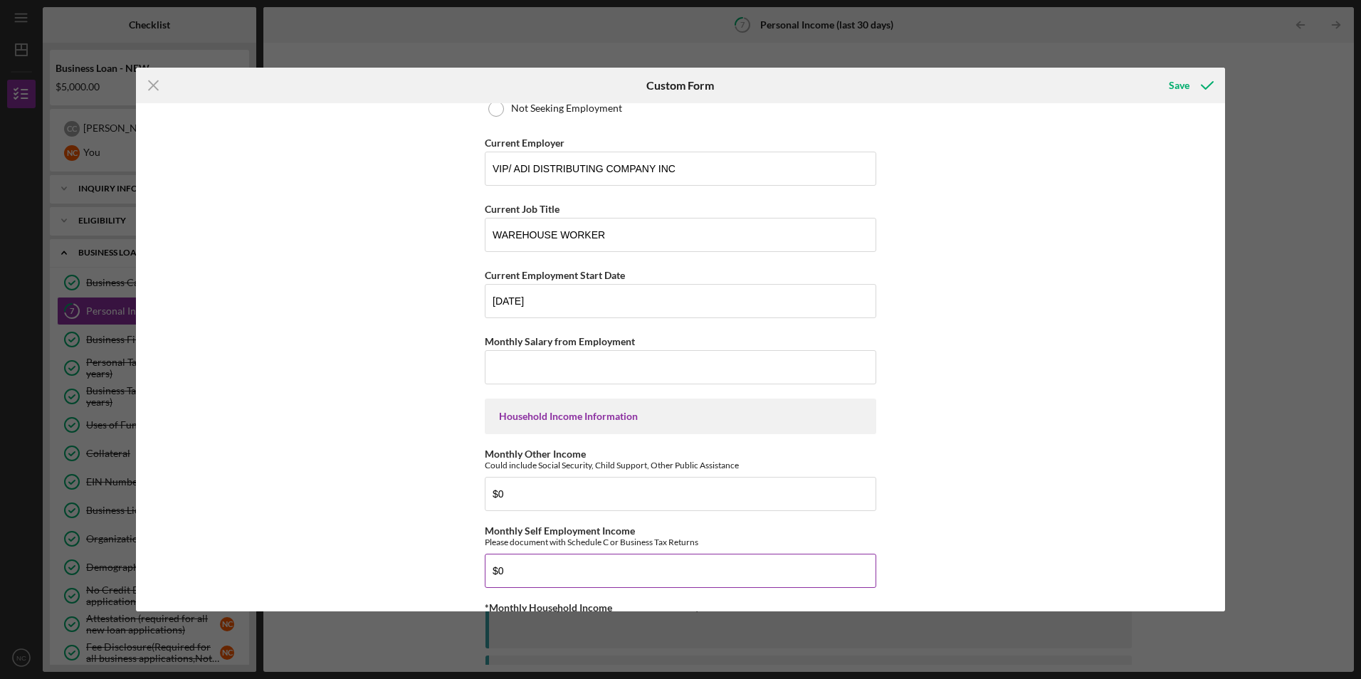
scroll to position [195, 0]
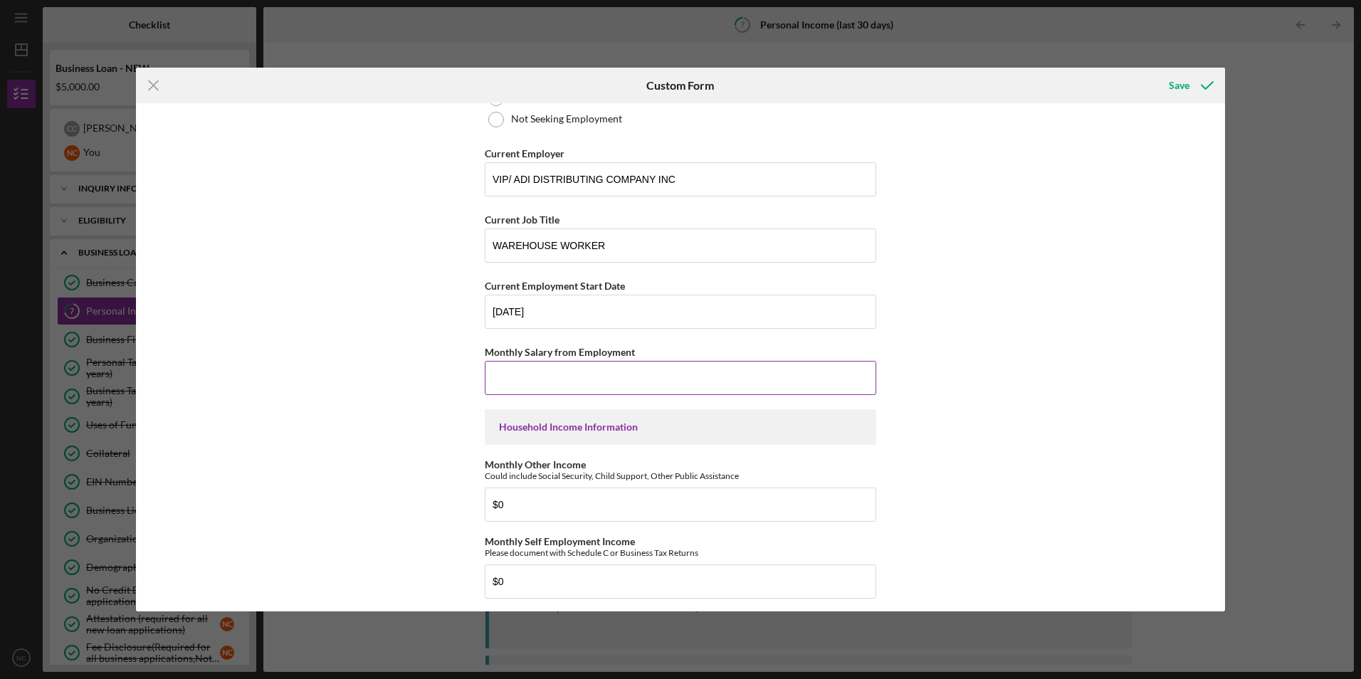
click at [538, 370] on input "Monthly Salary from Employment" at bounding box center [681, 378] width 392 height 34
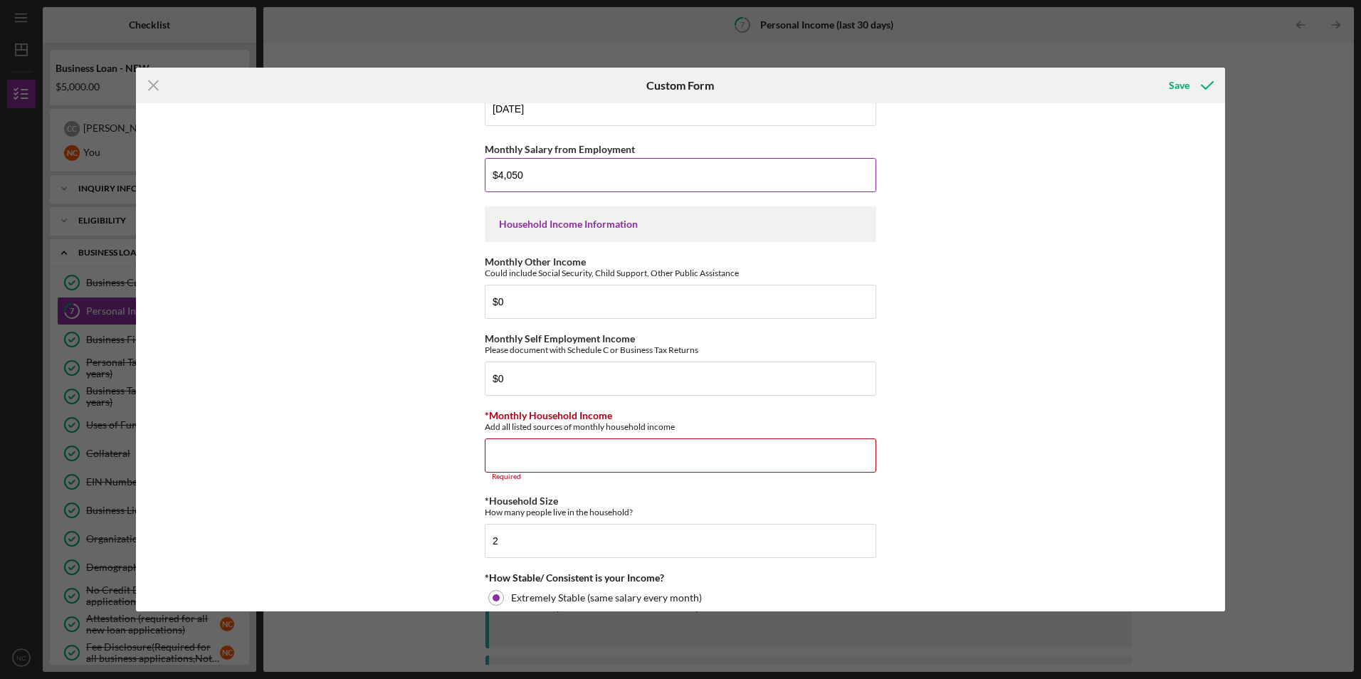
scroll to position [409, 0]
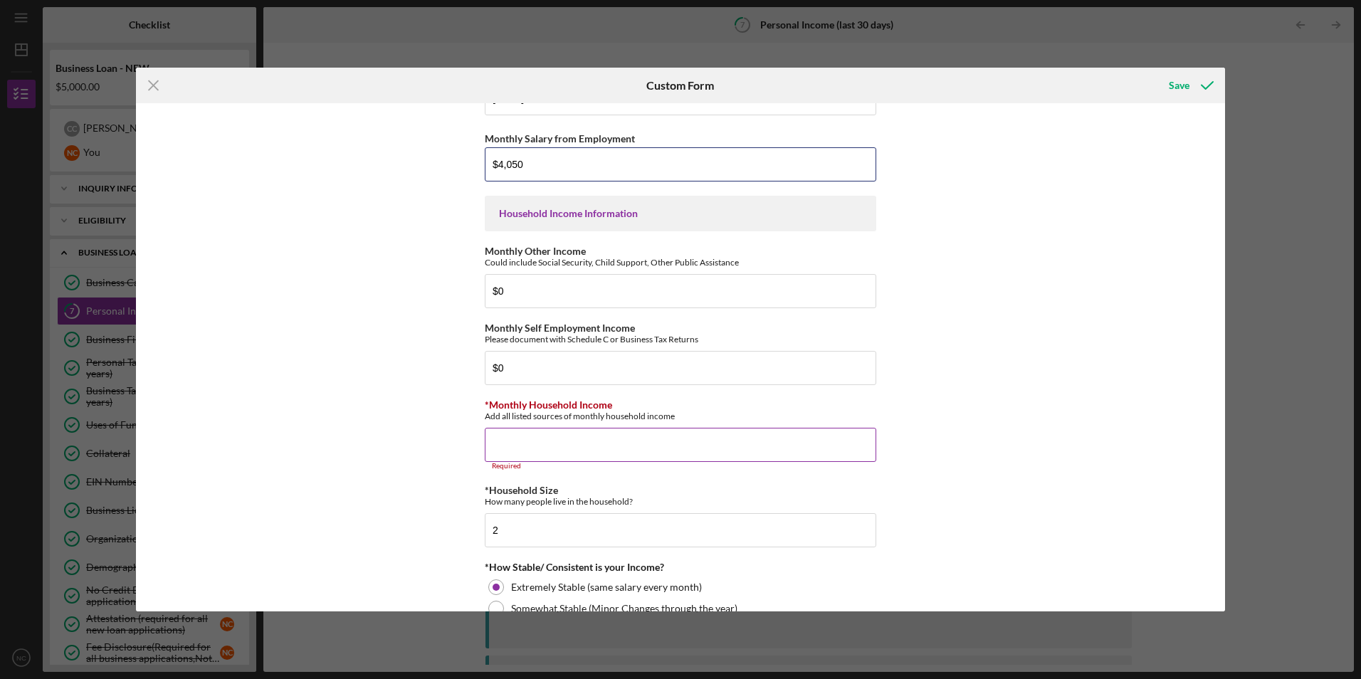
type input "$4,050"
click at [571, 438] on input "*Monthly Household Income" at bounding box center [681, 445] width 392 height 34
click at [569, 437] on input "*Monthly Household Income" at bounding box center [681, 445] width 392 height 34
click at [528, 442] on input "*Monthly Household Income" at bounding box center [681, 445] width 392 height 34
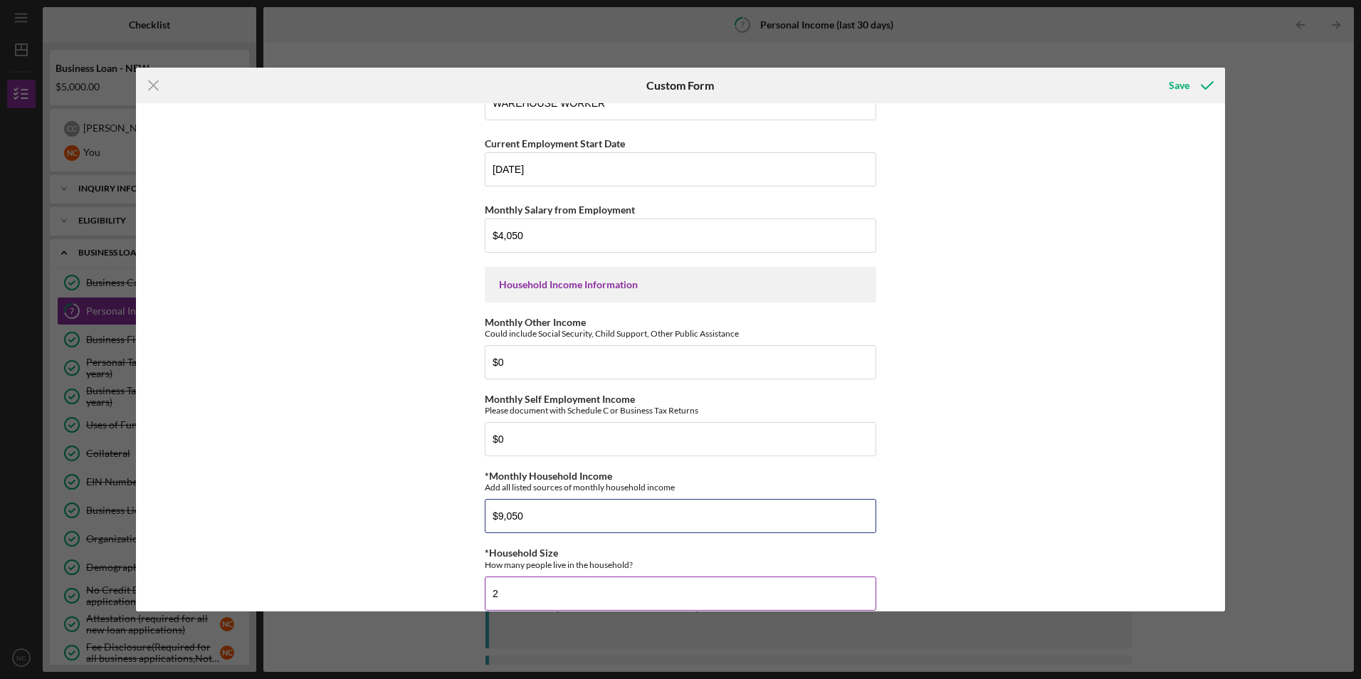
scroll to position [0, 0]
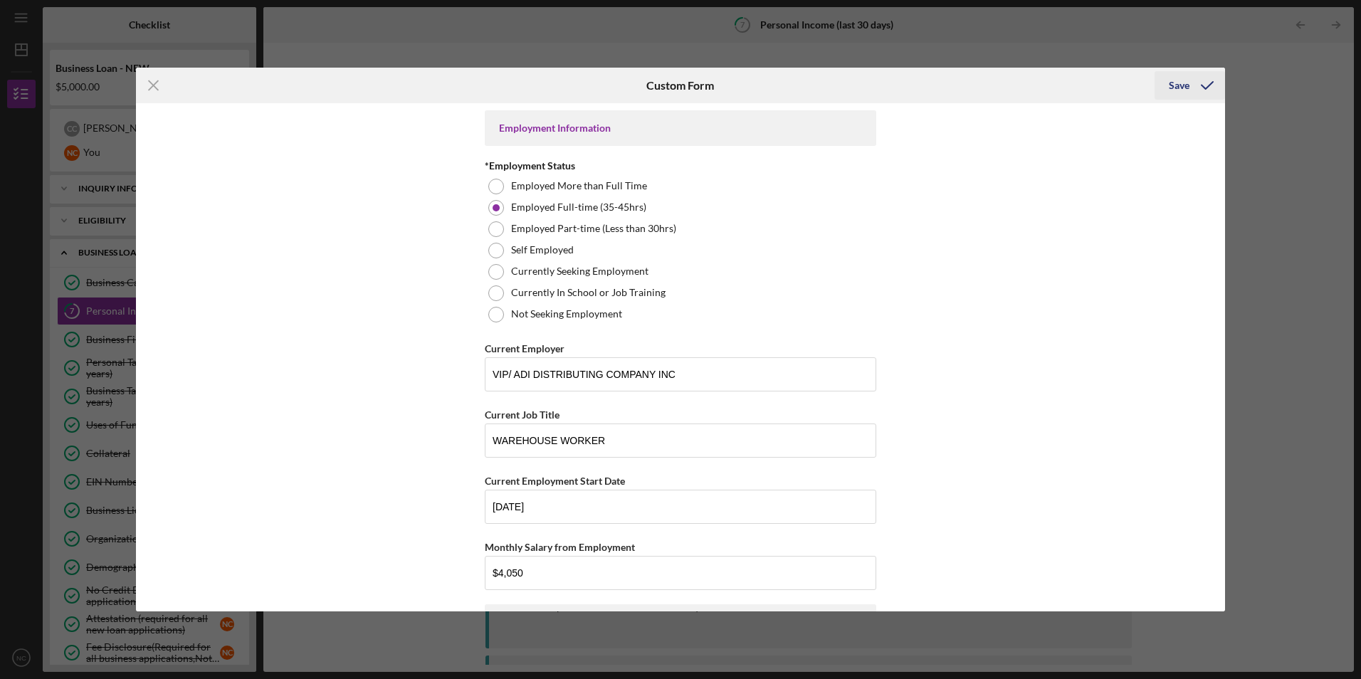
type input "$9,050"
click at [1186, 81] on div "Save" at bounding box center [1179, 85] width 21 height 28
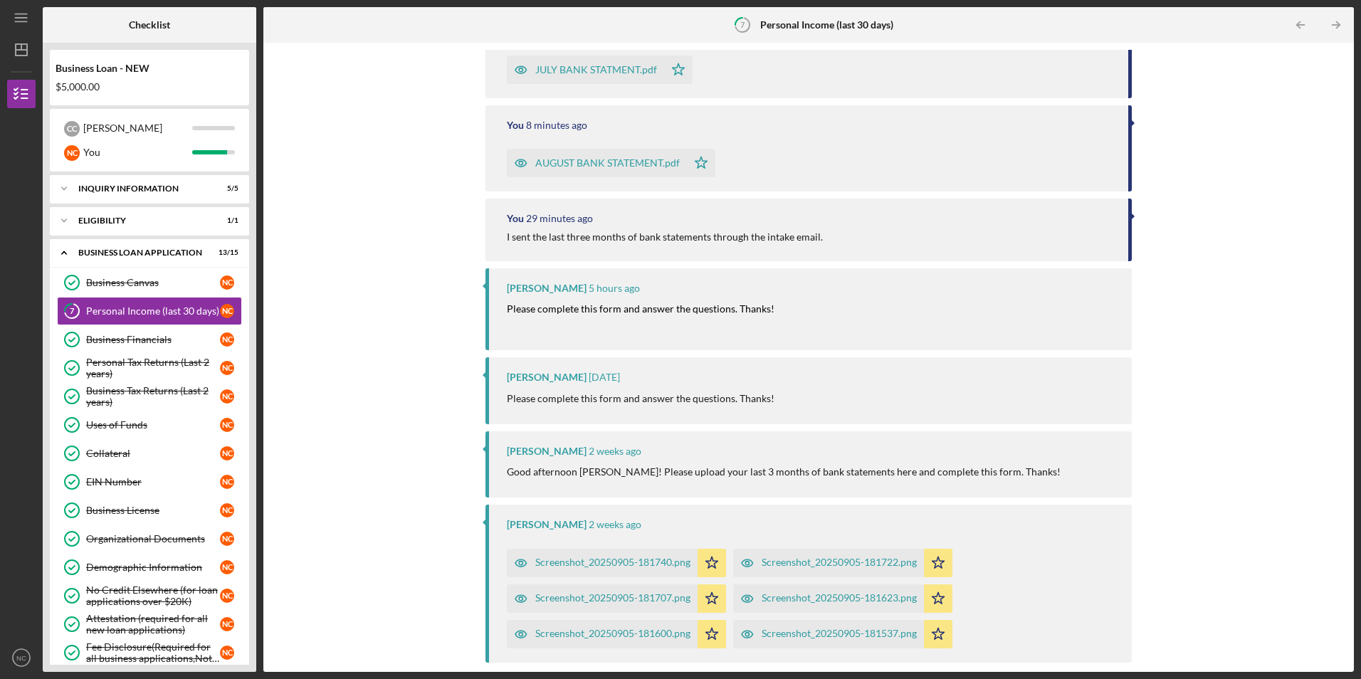
scroll to position [432, 0]
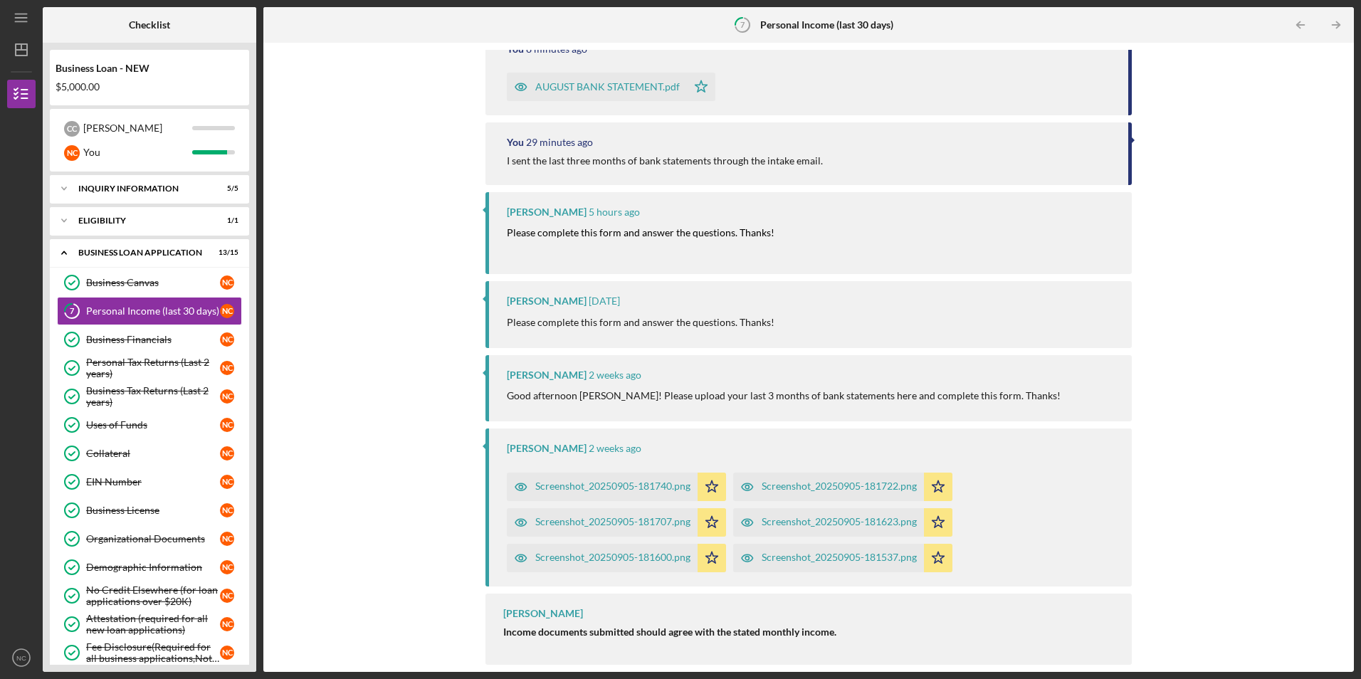
click at [1347, 654] on div "Complete the Form Form Icon/Upload Upload Icon/Message Comment You Submitted th…" at bounding box center [808, 357] width 1091 height 629
click at [1316, 669] on div "Complete the Form Form Icon/Upload Upload Icon/Message Comment You Submitted th…" at bounding box center [808, 357] width 1091 height 629
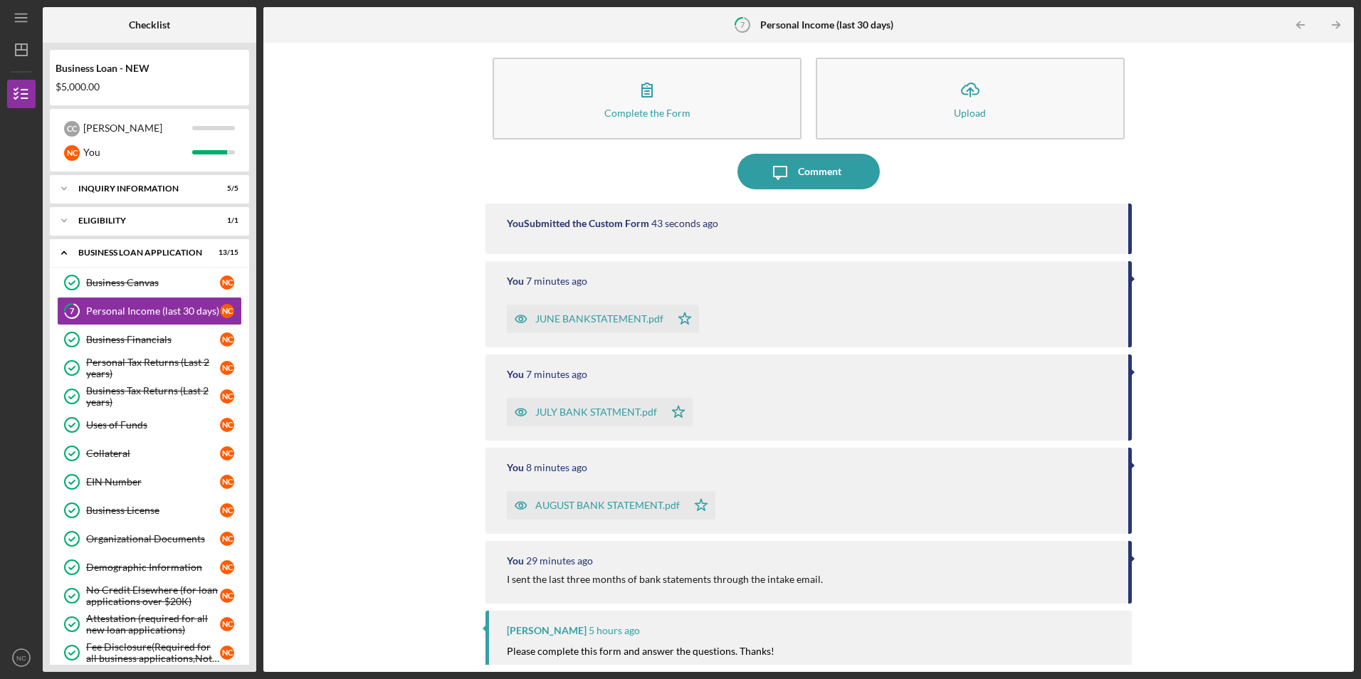
scroll to position [0, 0]
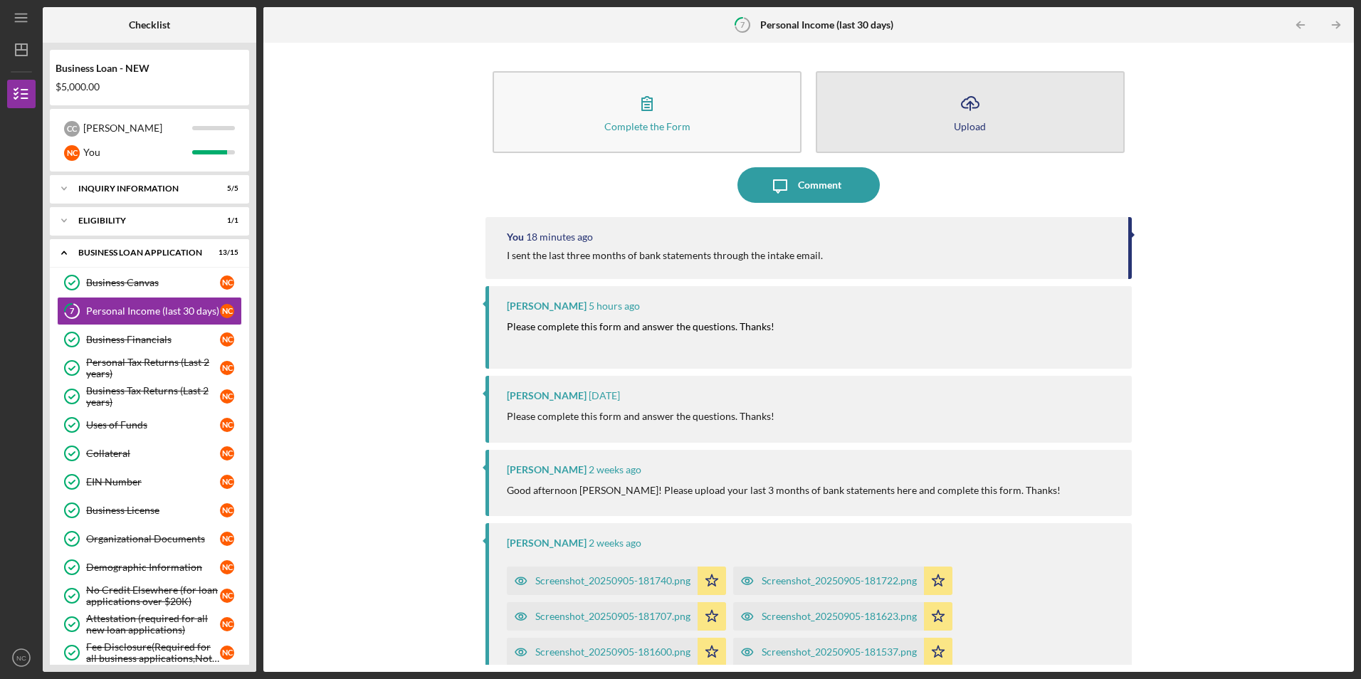
click at [950, 115] on button "Icon/Upload Upload" at bounding box center [970, 112] width 309 height 82
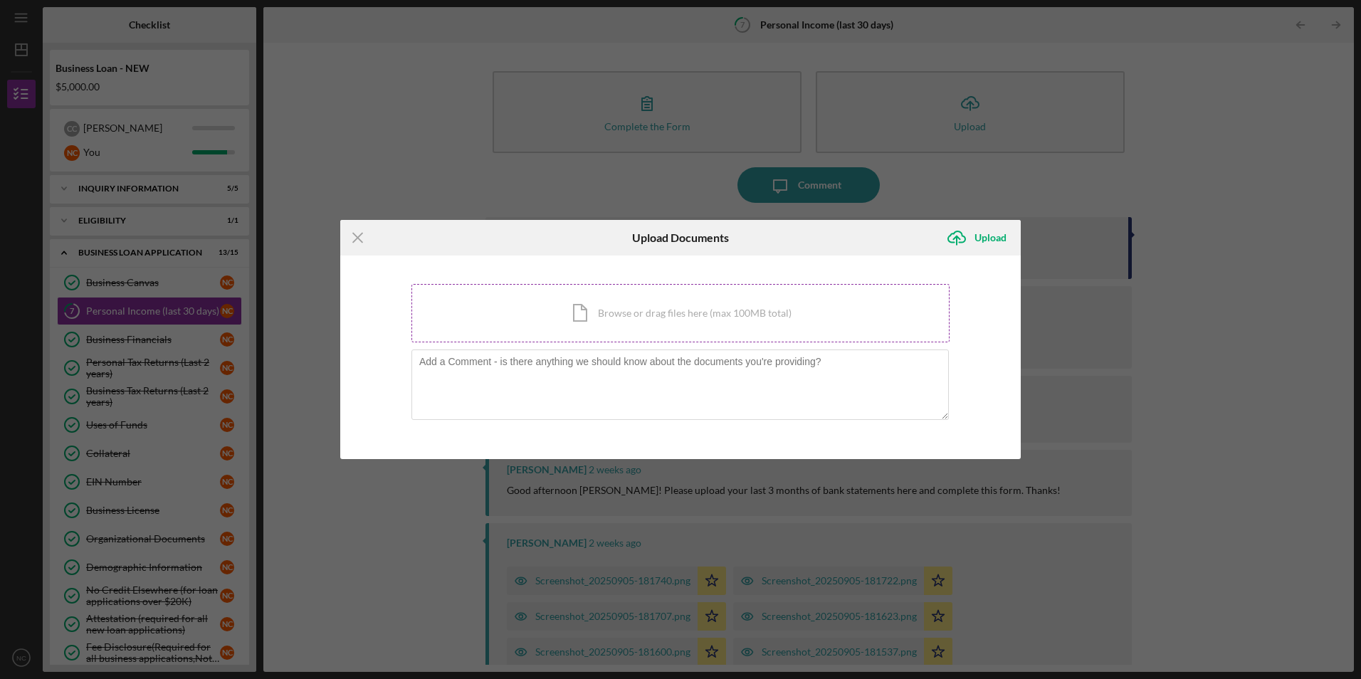
click at [620, 314] on div "Icon/Document Browse or drag files here (max 100MB total) Tap to choose files o…" at bounding box center [681, 313] width 538 height 58
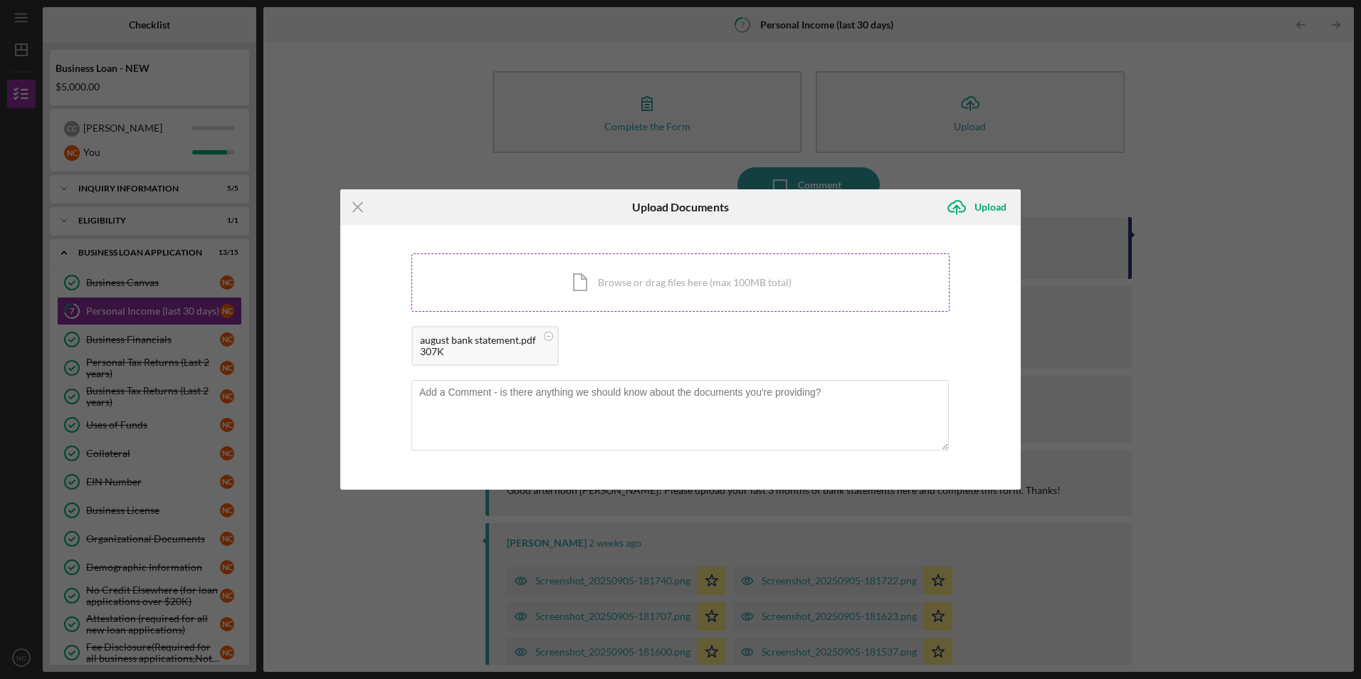
click at [601, 284] on div "Icon/Document Browse or drag files here (max 100MB total) Tap to choose files o…" at bounding box center [681, 283] width 538 height 58
click at [608, 281] on div "Icon/Document Browse or drag files here (max 100MB total) Tap to choose files o…" at bounding box center [681, 283] width 538 height 58
click at [629, 293] on div "Icon/Document Browse or drag files here (max 100MB total) Tap to choose files o…" at bounding box center [681, 283] width 538 height 58
click at [955, 206] on icon "Icon/Upload" at bounding box center [957, 207] width 36 height 36
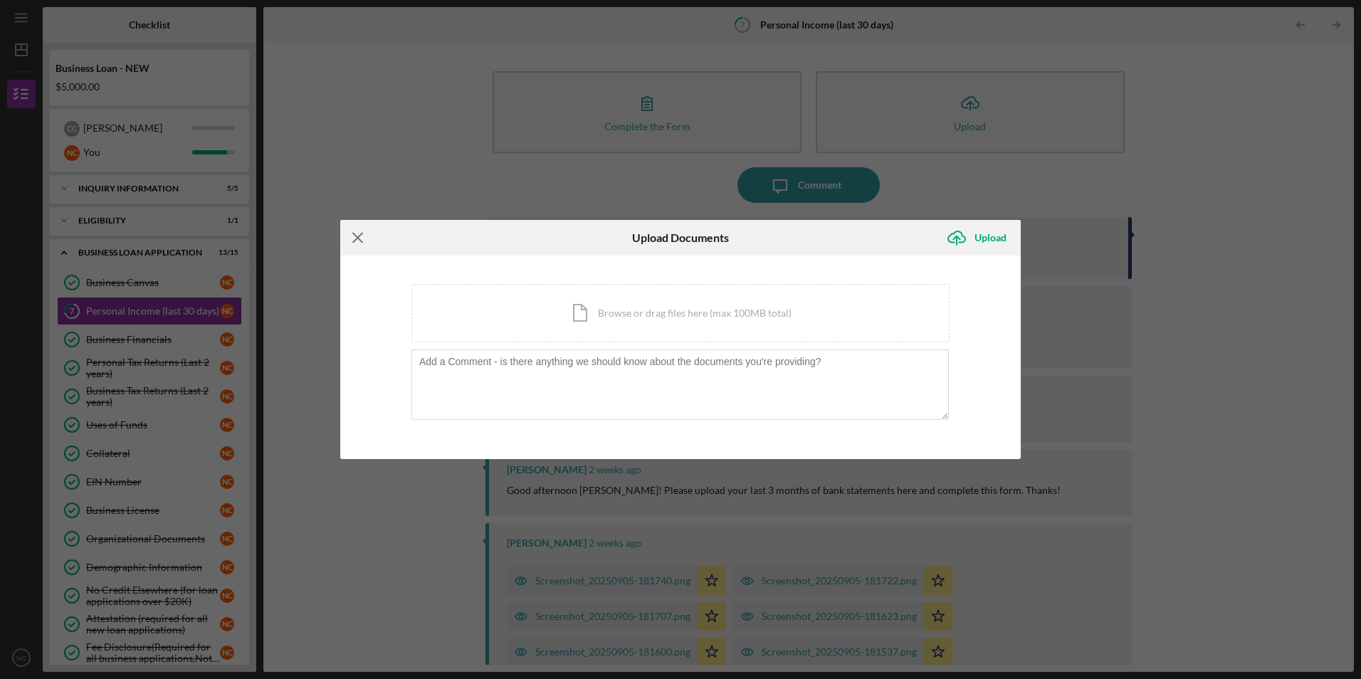
click at [356, 239] on icon "Icon/Menu Close" at bounding box center [358, 238] width 36 height 36
